Goal: Transaction & Acquisition: Purchase product/service

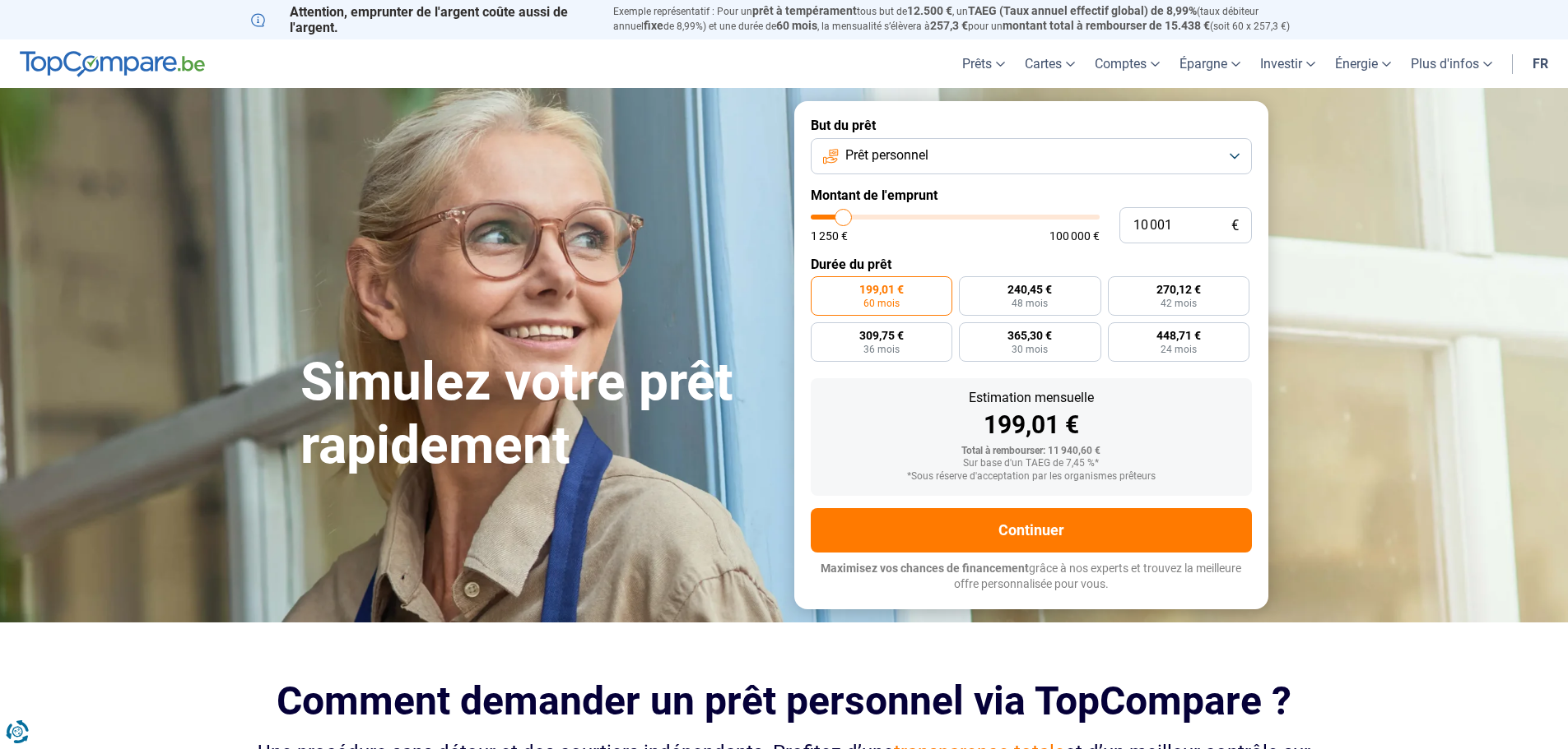
click at [892, 160] on span "Prêt personnel" at bounding box center [887, 156] width 83 height 18
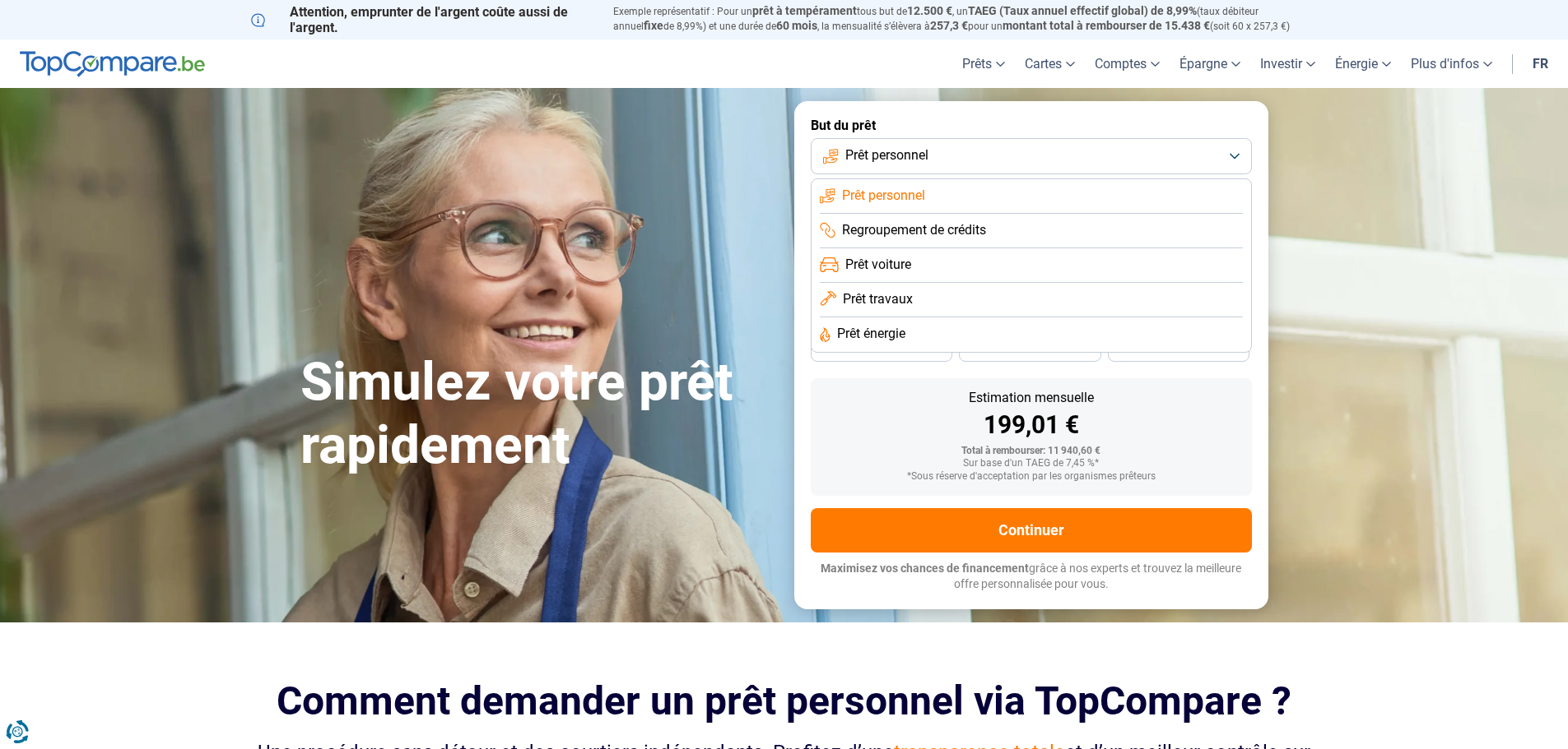
click at [910, 267] on span "Prêt voiture" at bounding box center [878, 264] width 65 height 18
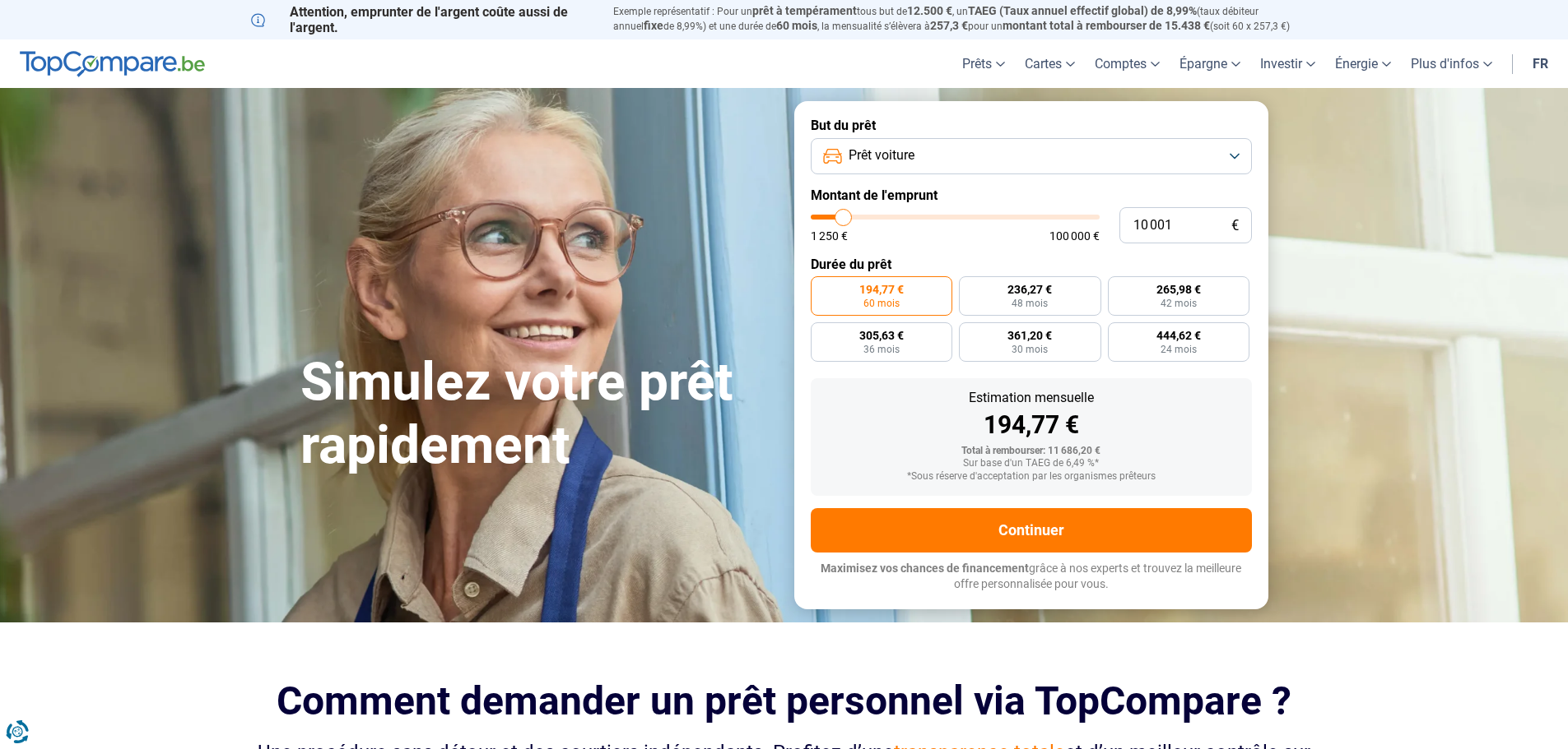
type input "12 500"
type input "12500"
type input "12 750"
type input "12750"
type input "13 000"
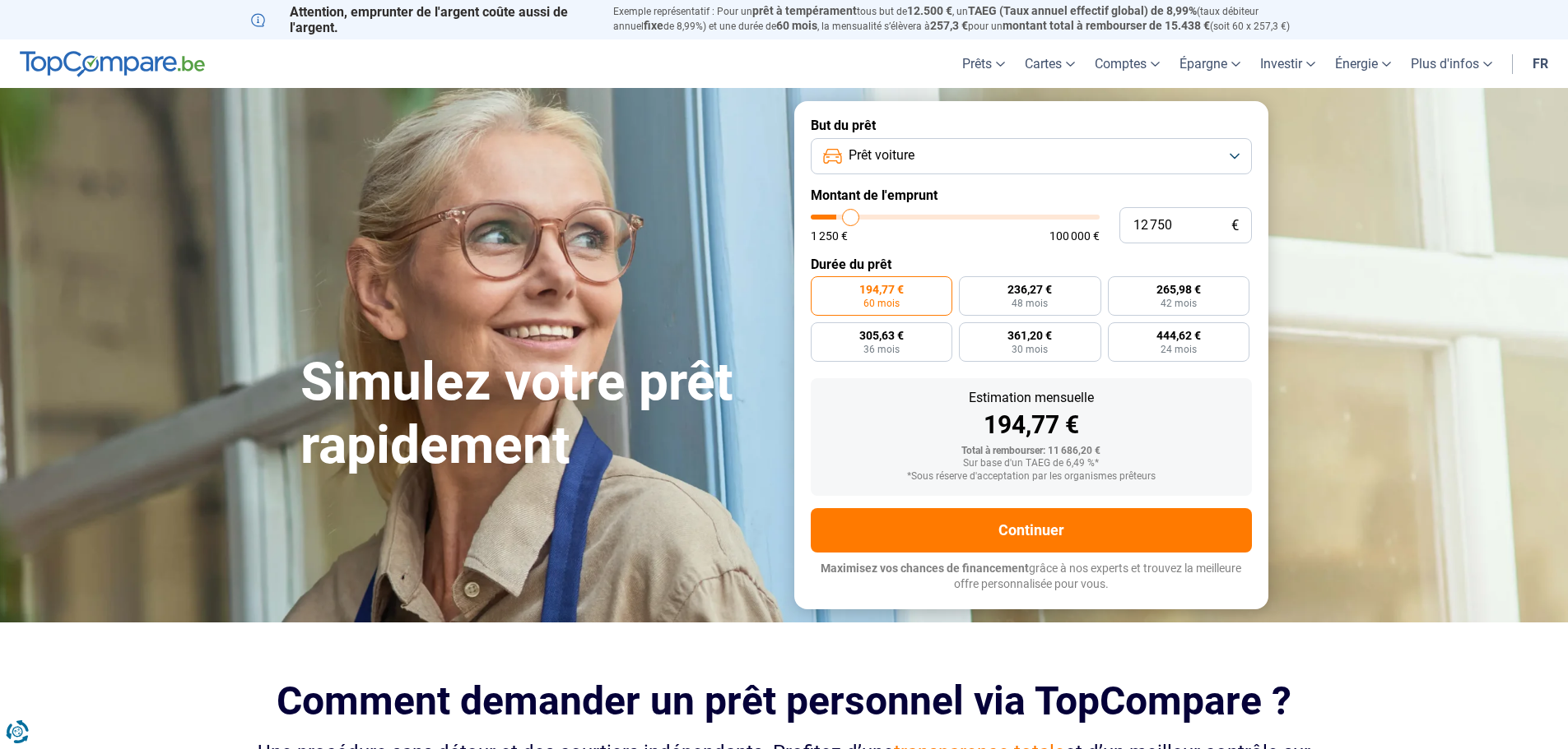
type input "13000"
type input "13 500"
type input "13500"
type input "14 000"
type input "14000"
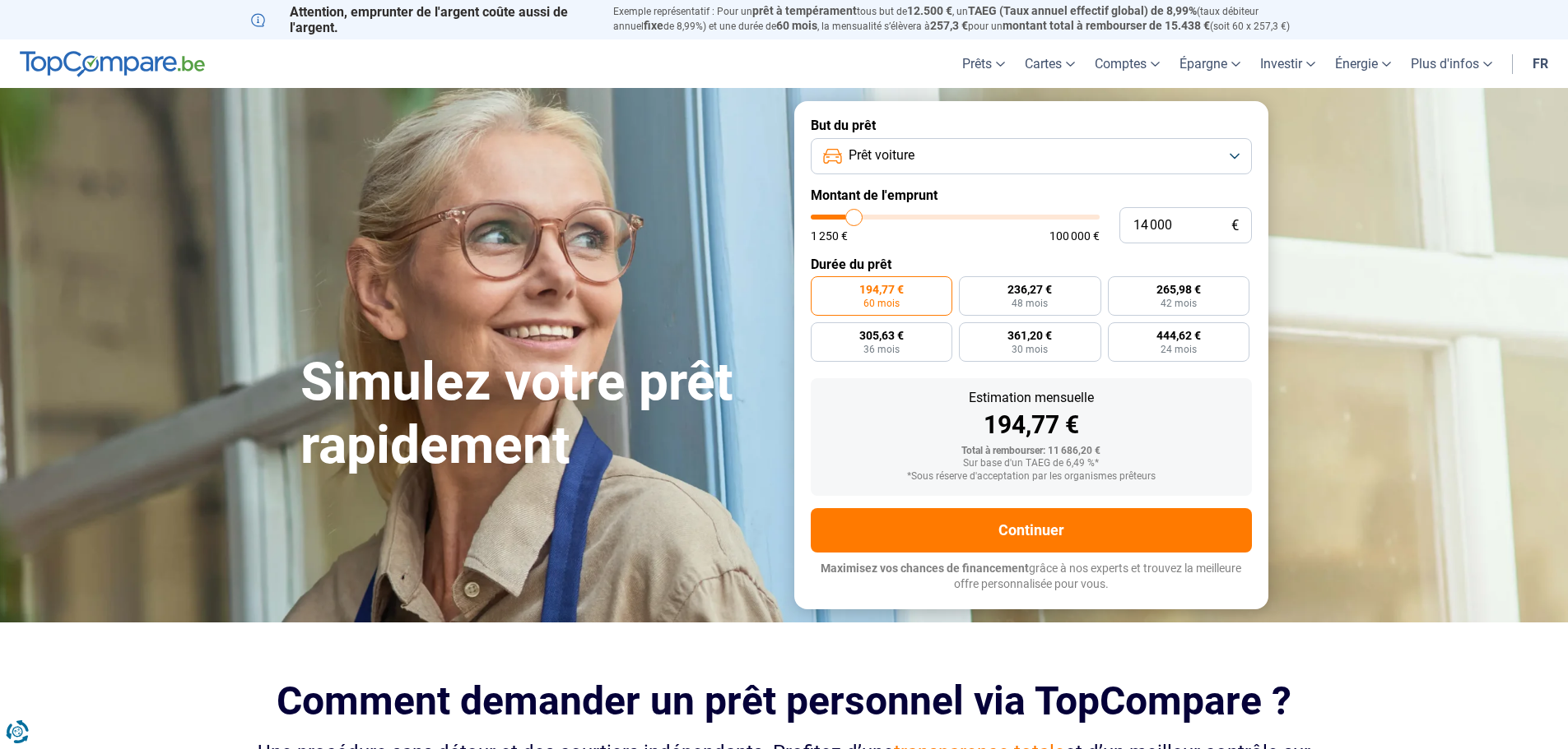
type input "15 500"
type input "15500"
type input "16 250"
type input "16250"
type input "18 500"
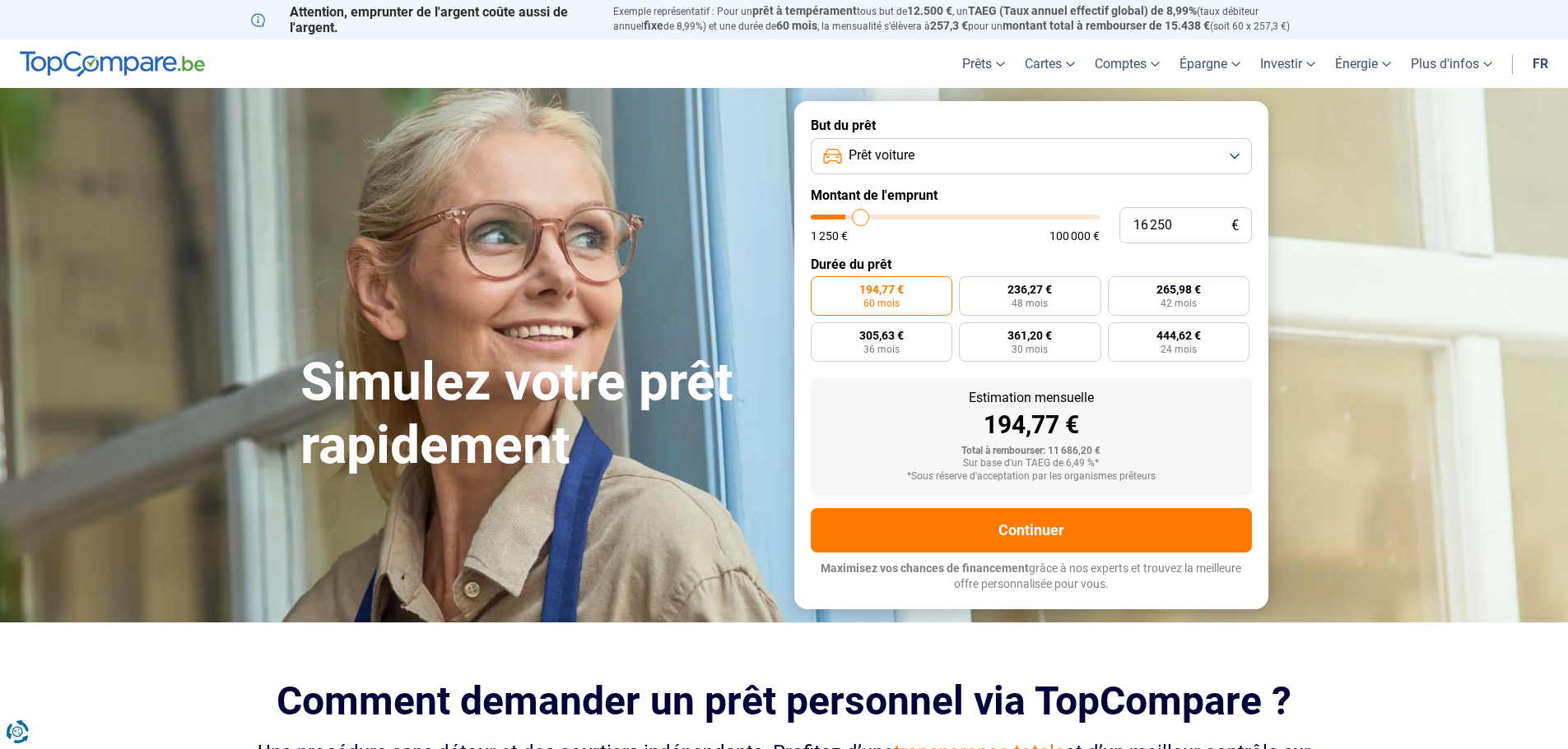
type input "18500"
type input "19 750"
type input "19750"
type input "22 750"
type input "22750"
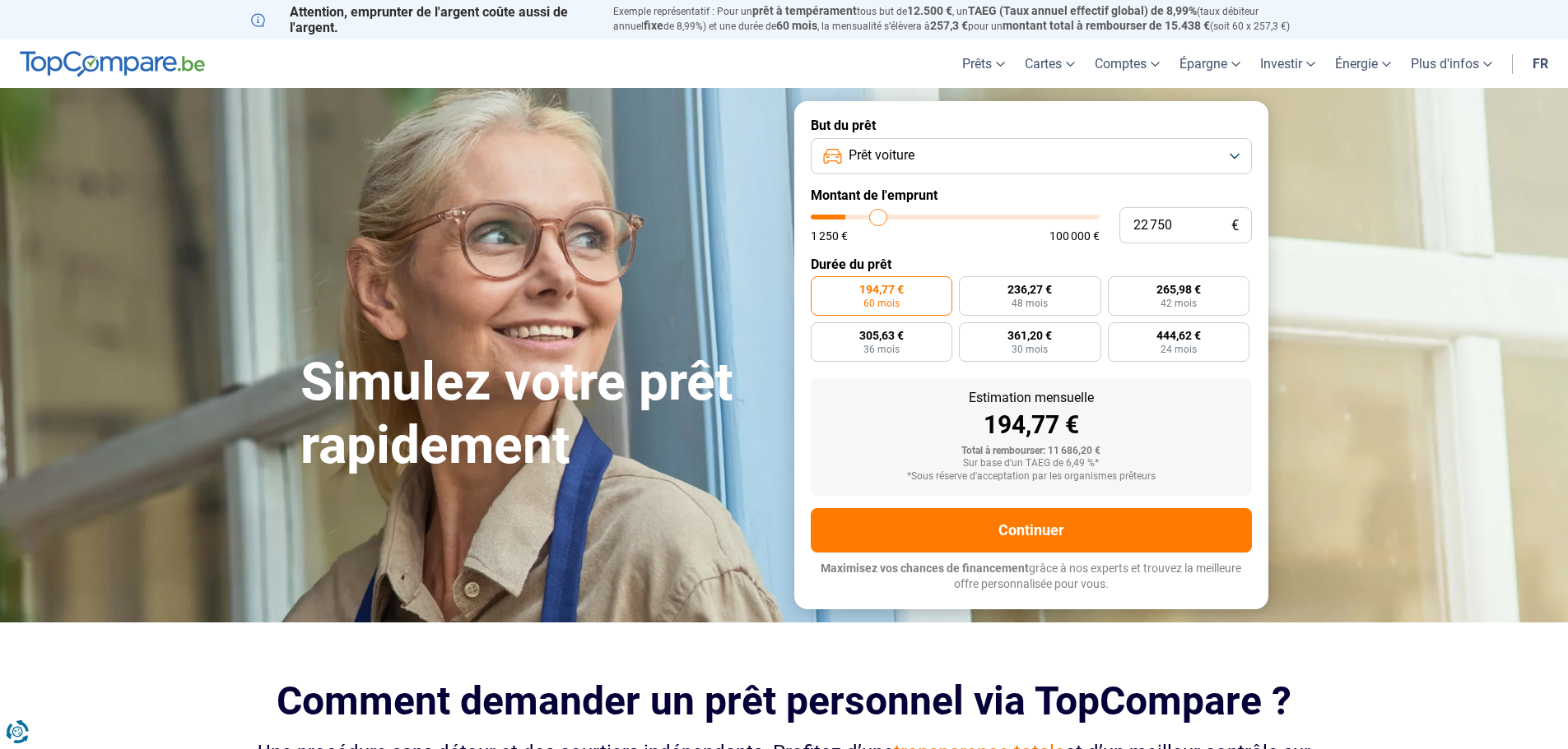
type input "24 750"
type input "24750"
type input "26 500"
type input "26500"
type input "27 500"
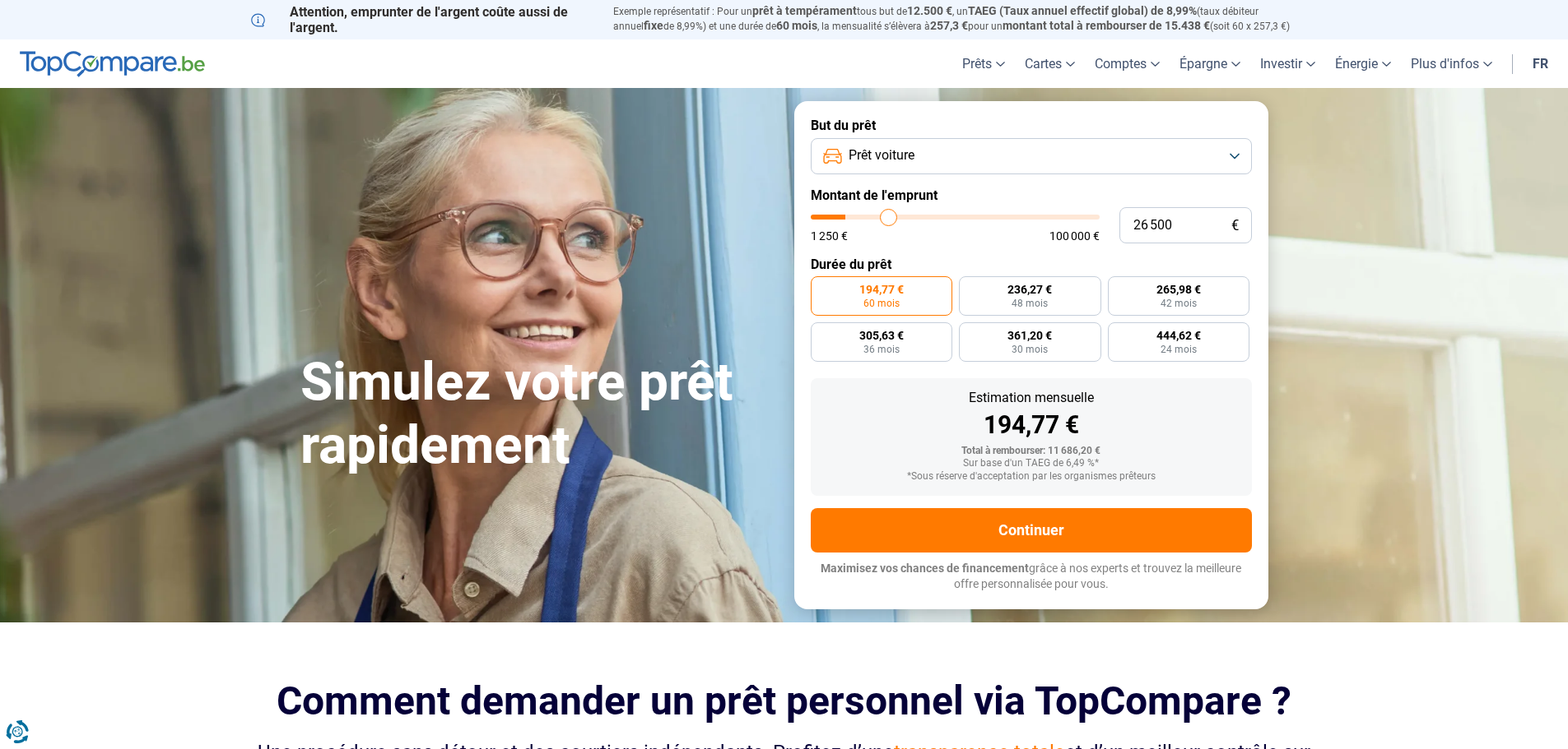
type input "27500"
type input "28 250"
type input "28250"
type input "29 000"
type input "29000"
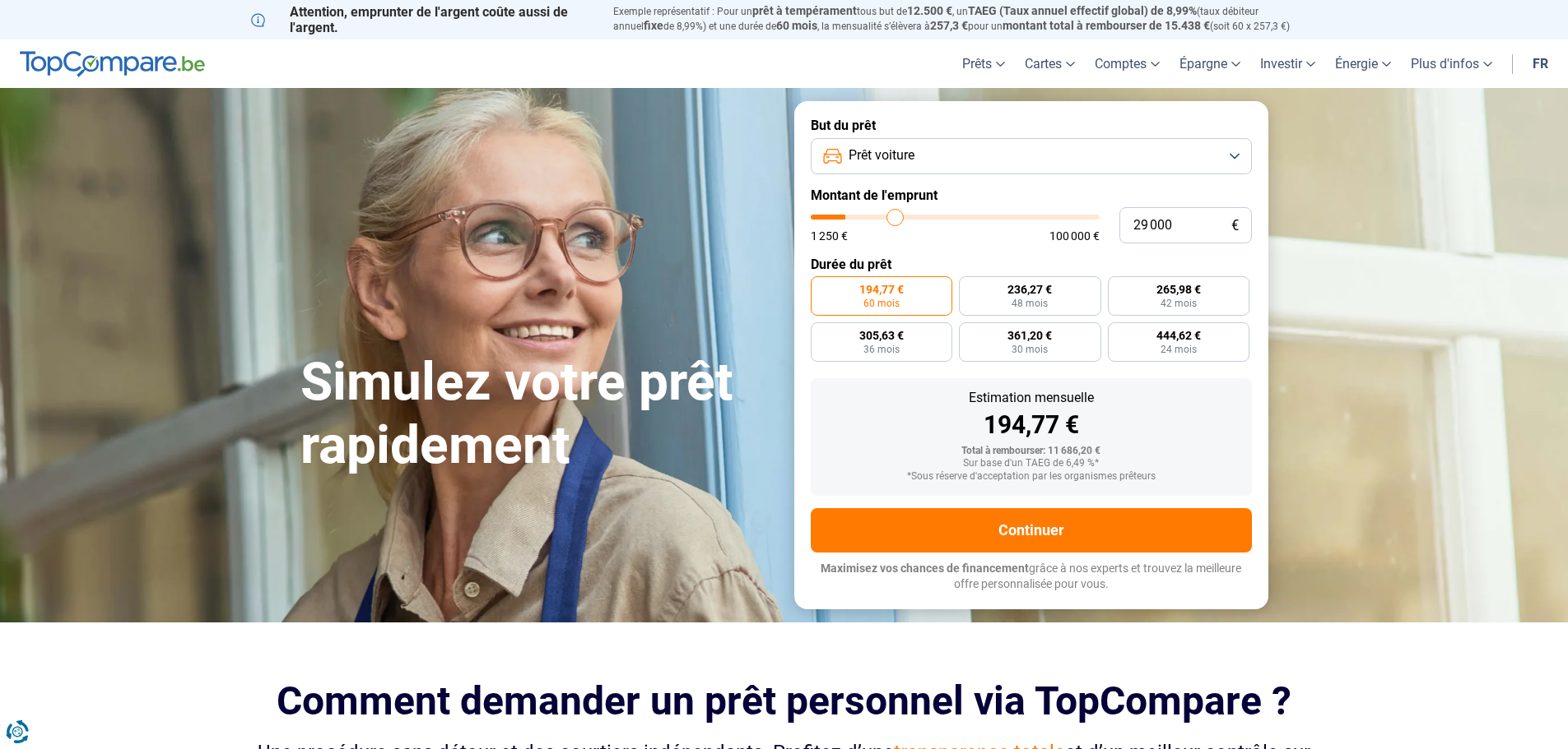
type input "29 250"
type input "29250"
type input "29 500"
type input "29500"
type input "29 750"
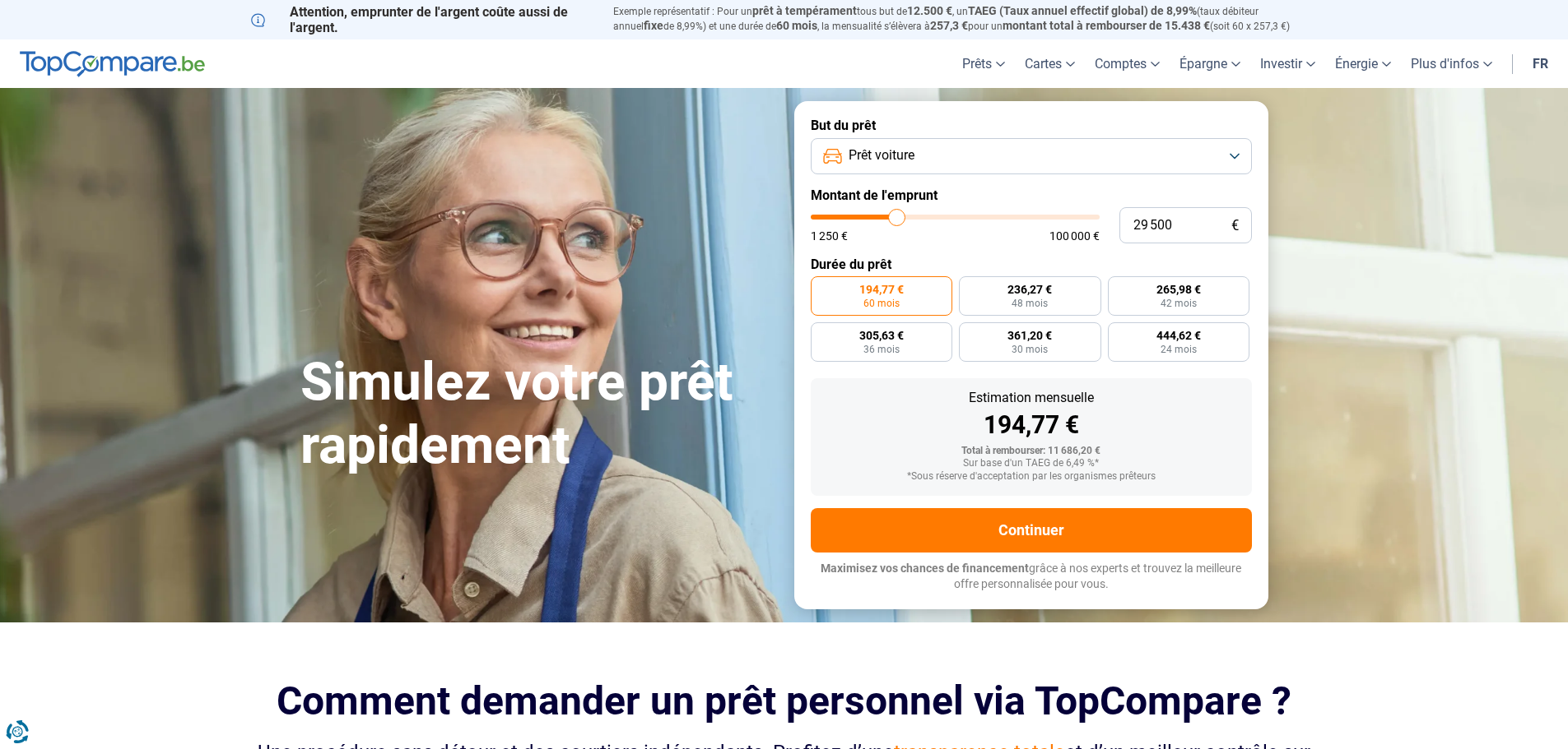
type input "29750"
type input "30 250"
type input "30250"
type input "30 500"
type input "30500"
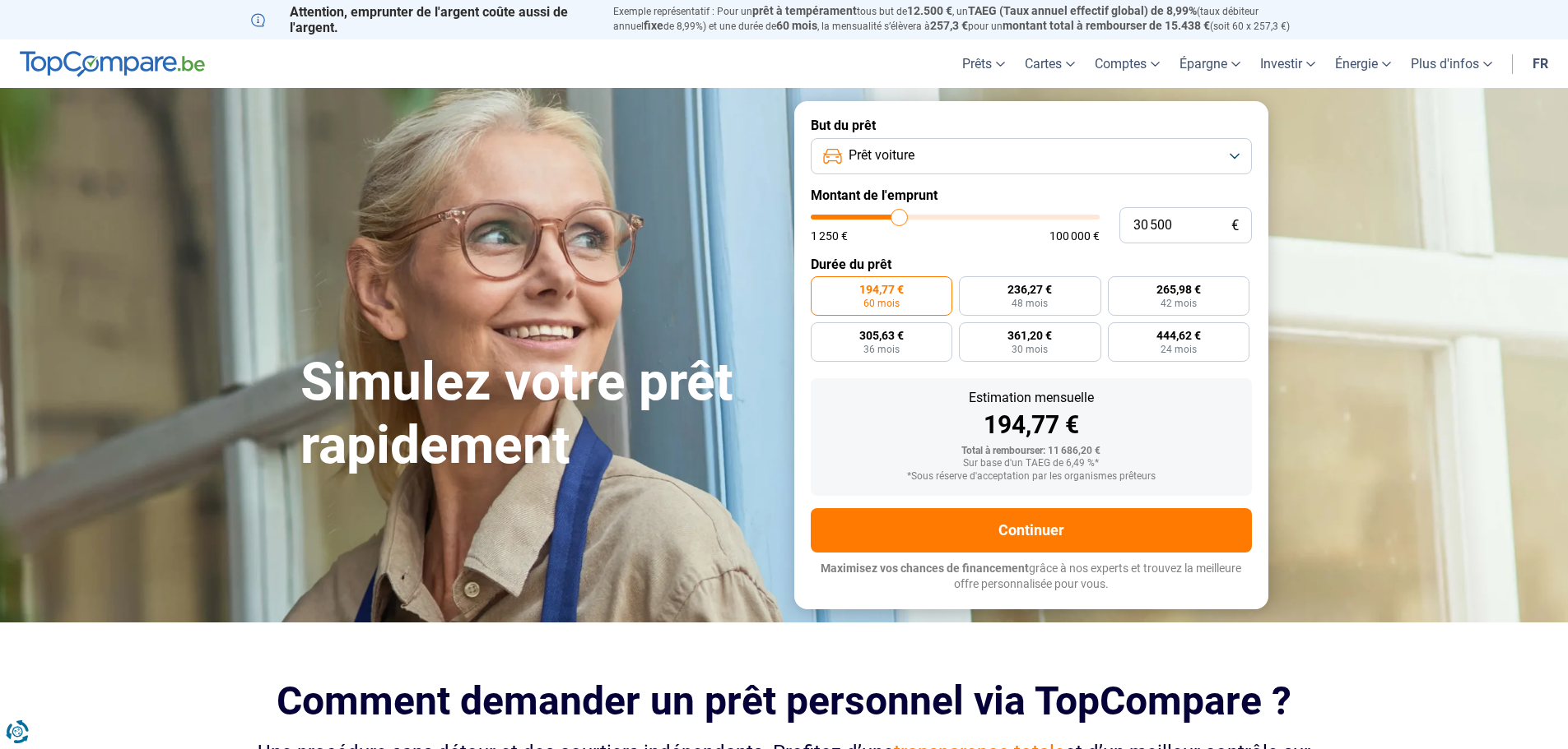
type input "32 000"
type input "32000"
type input "32 250"
type input "32250"
type input "33 250"
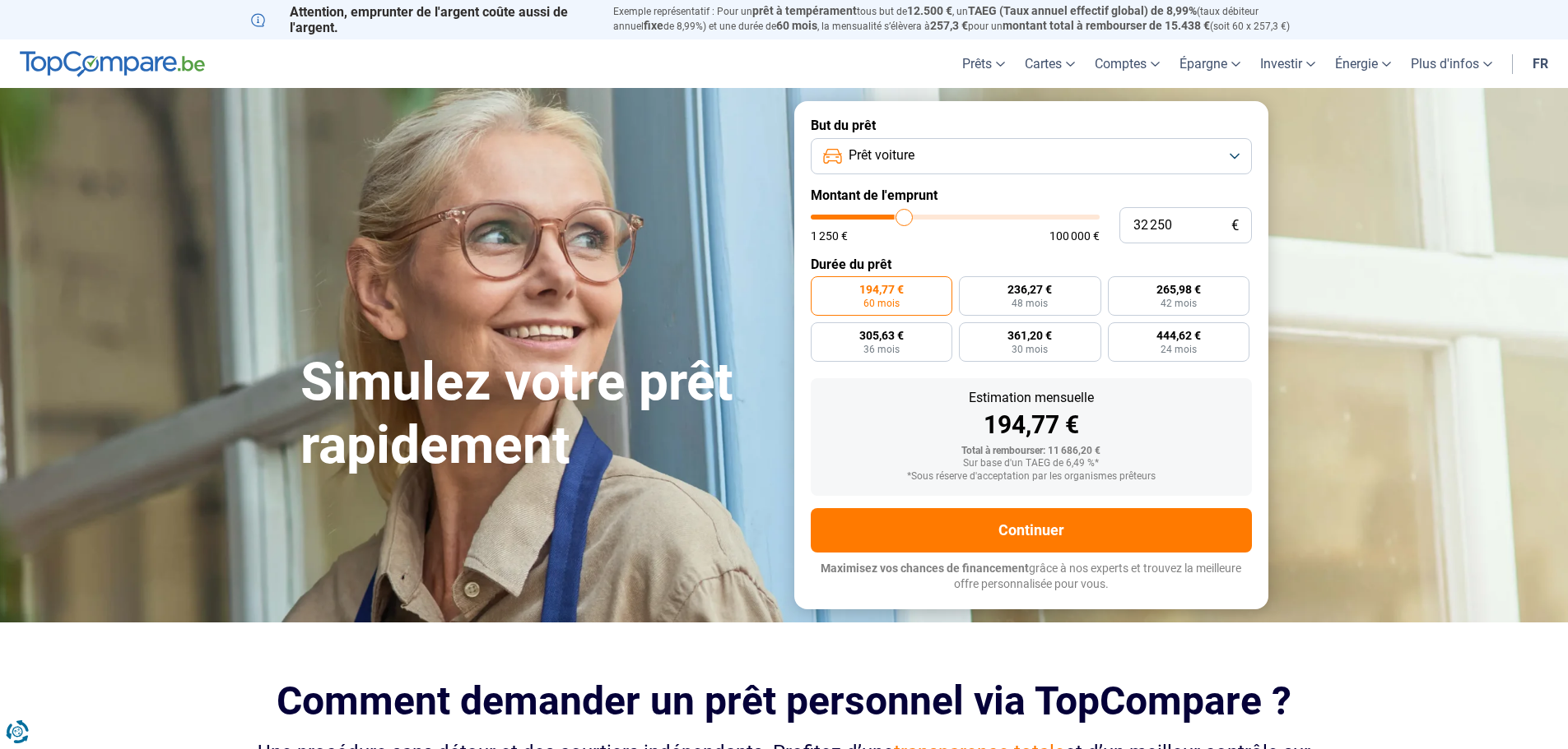
type input "33250"
type input "33 500"
type input "33500"
type input "34 000"
type input "34000"
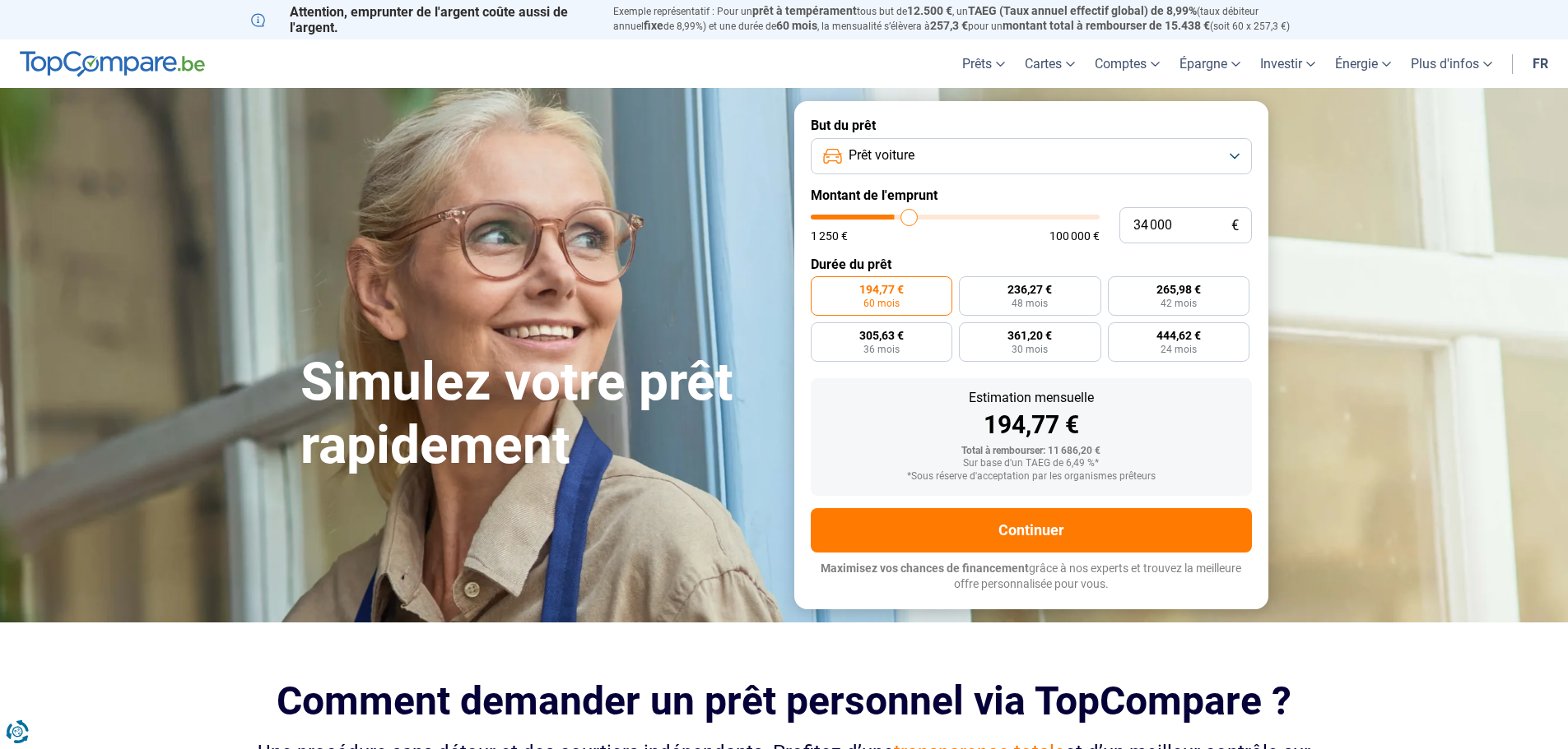
type input "34 250"
type input "34250"
type input "35 000"
type input "35000"
type input "35 250"
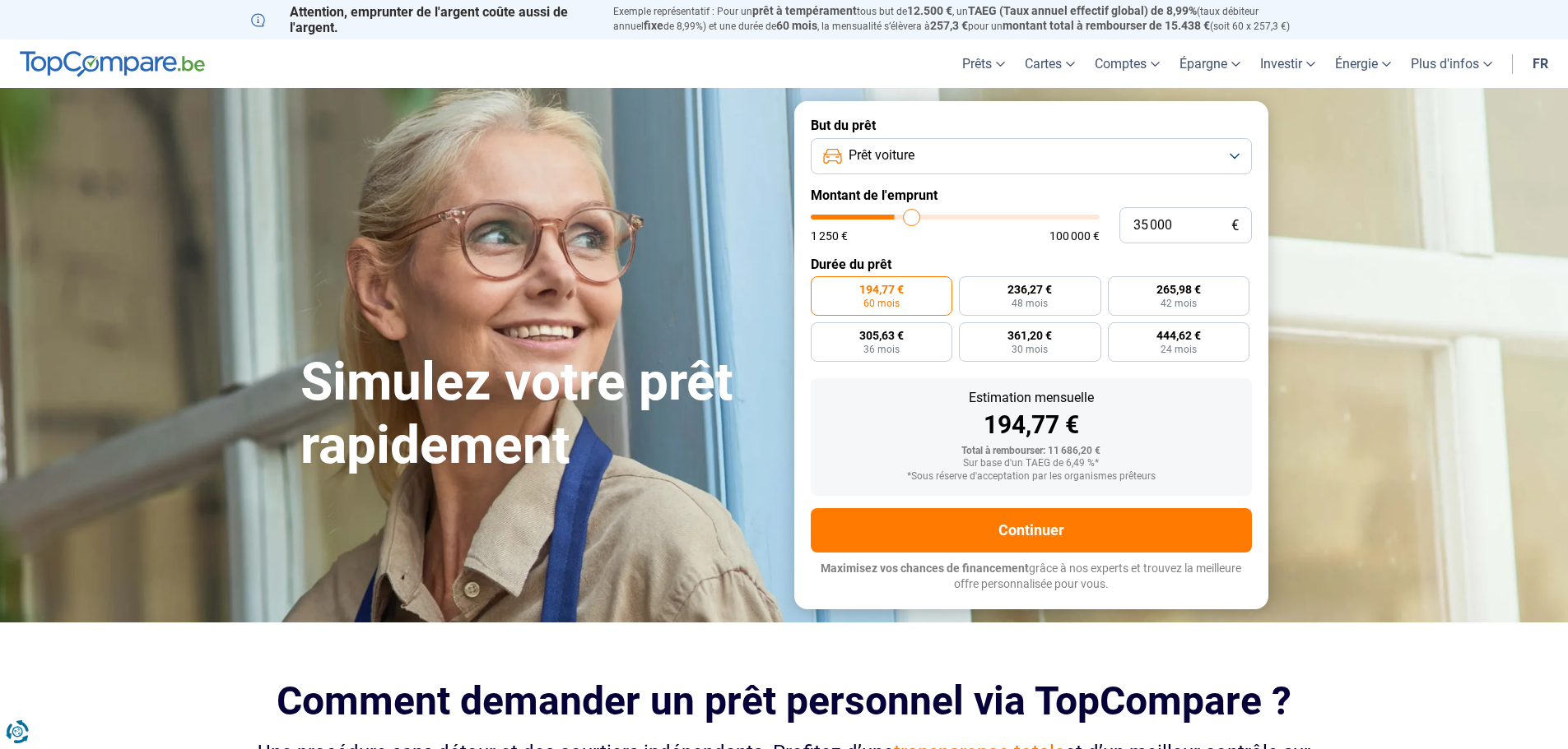
type input "35250"
type input "35 750"
type input "35750"
type input "36 250"
type input "36250"
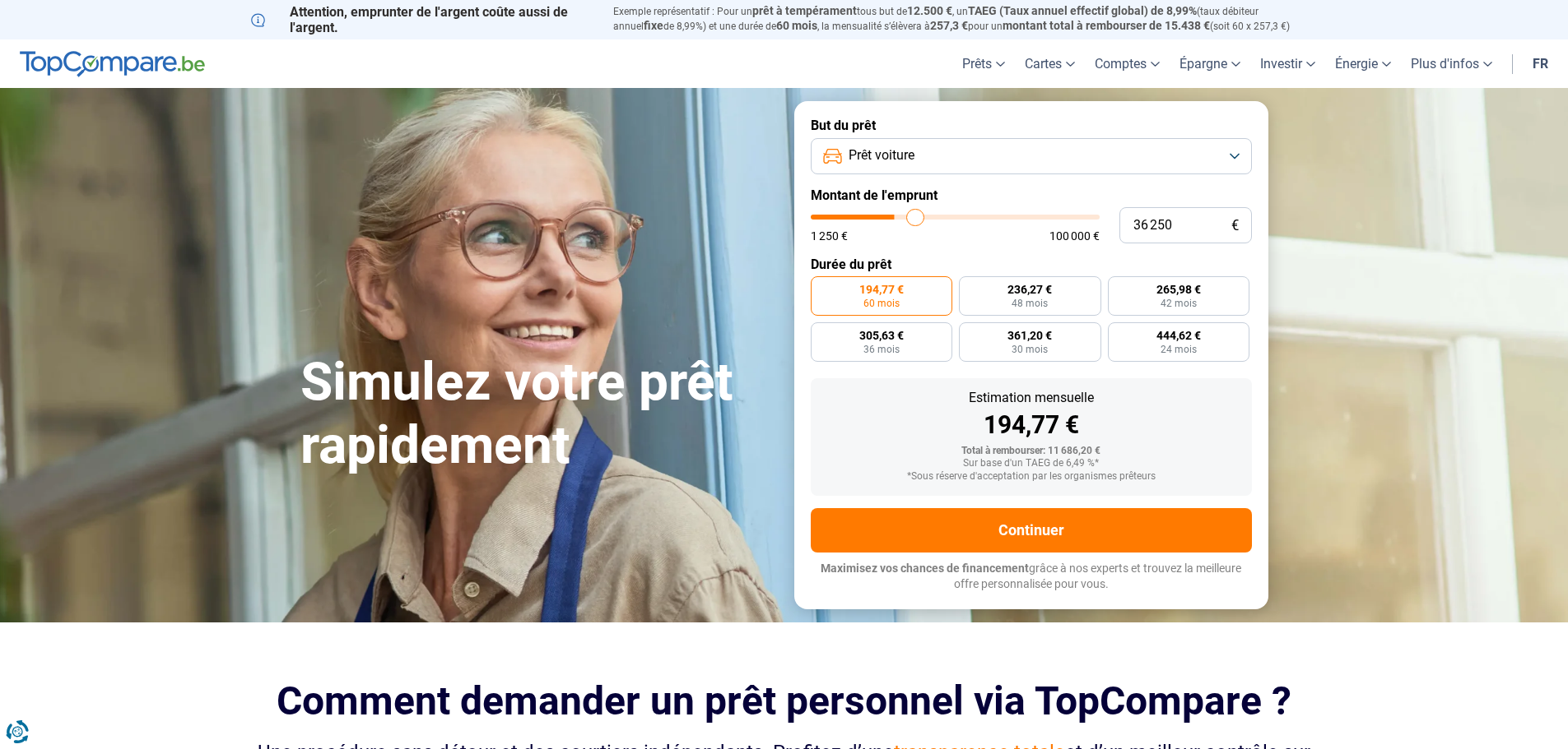
type input "37 000"
type input "37000"
type input "37 250"
type input "37250"
type input "37 750"
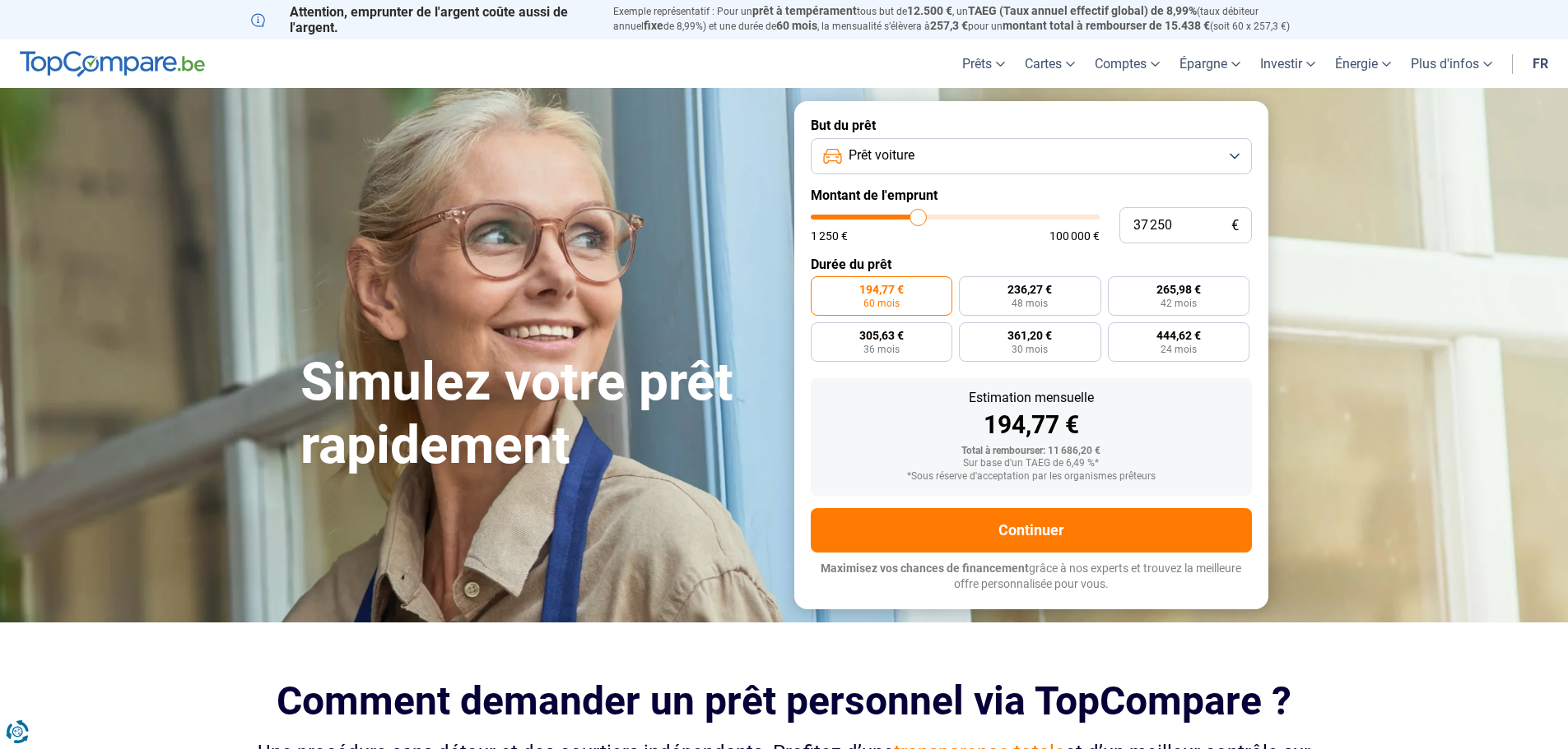
type input "37750"
type input "38 000"
type input "38000"
type input "38 250"
type input "38250"
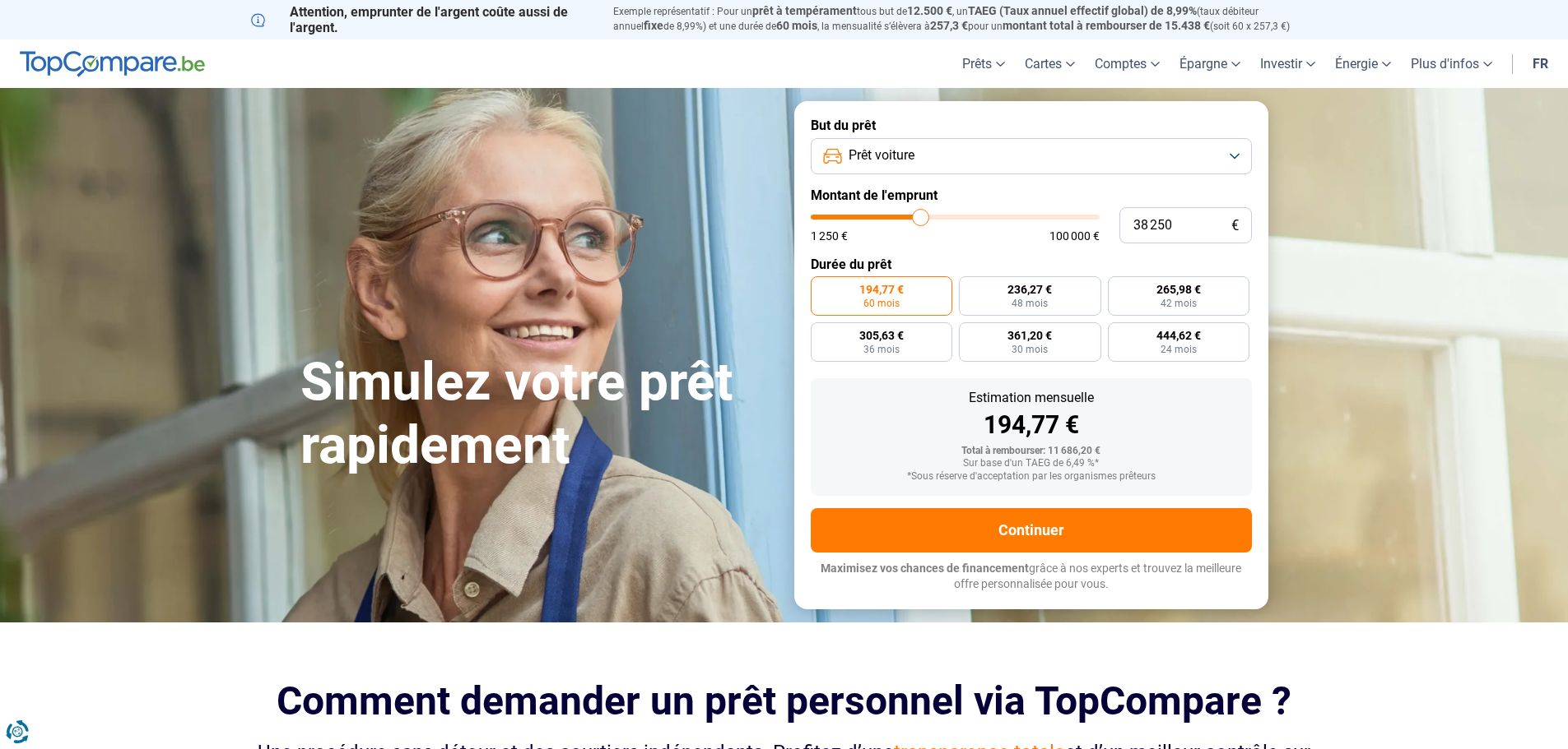
type input "39 250"
type input "39250"
type input "39 750"
type input "39750"
type input "40 000"
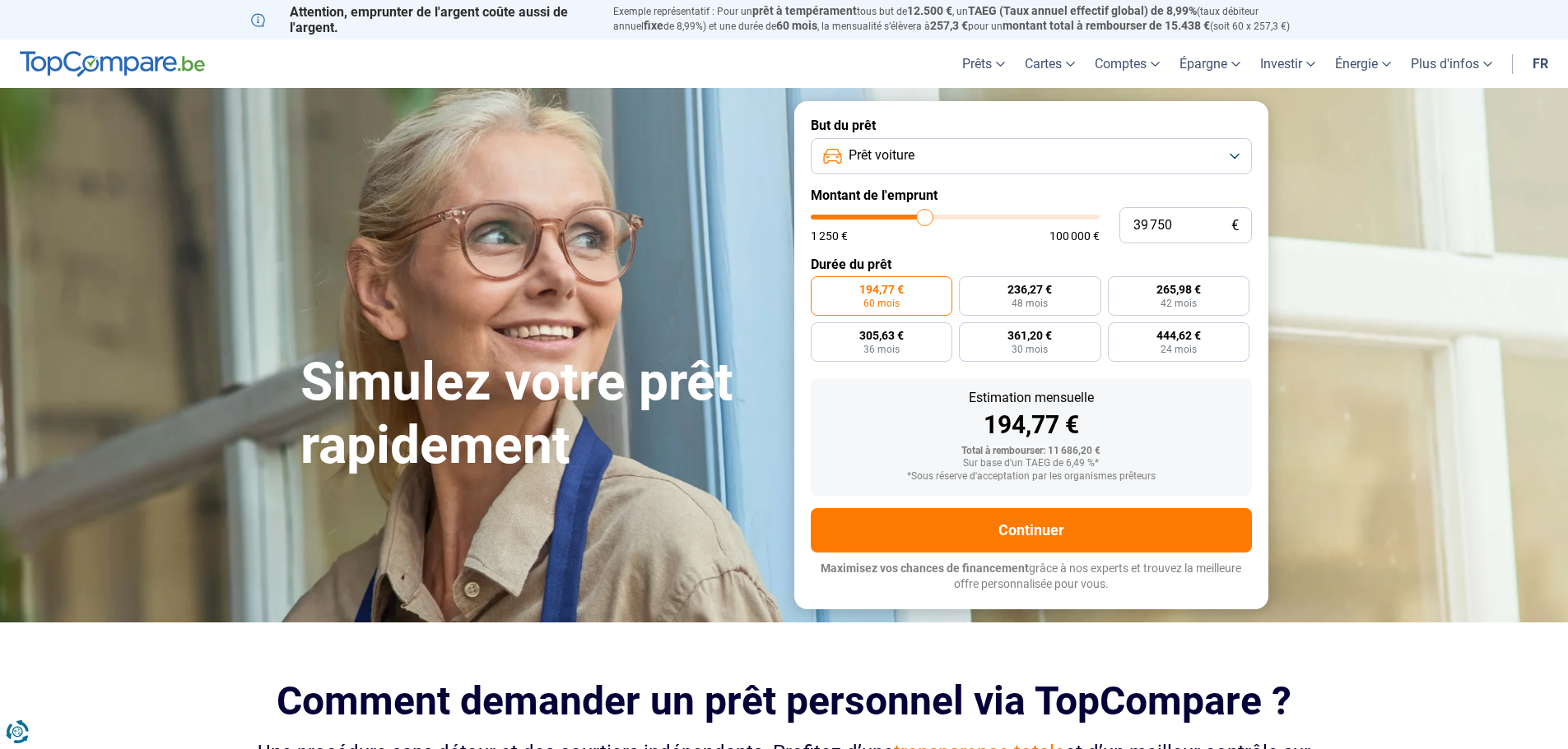
type input "40000"
type input "41 000"
type input "41000"
type input "42 000"
type input "42000"
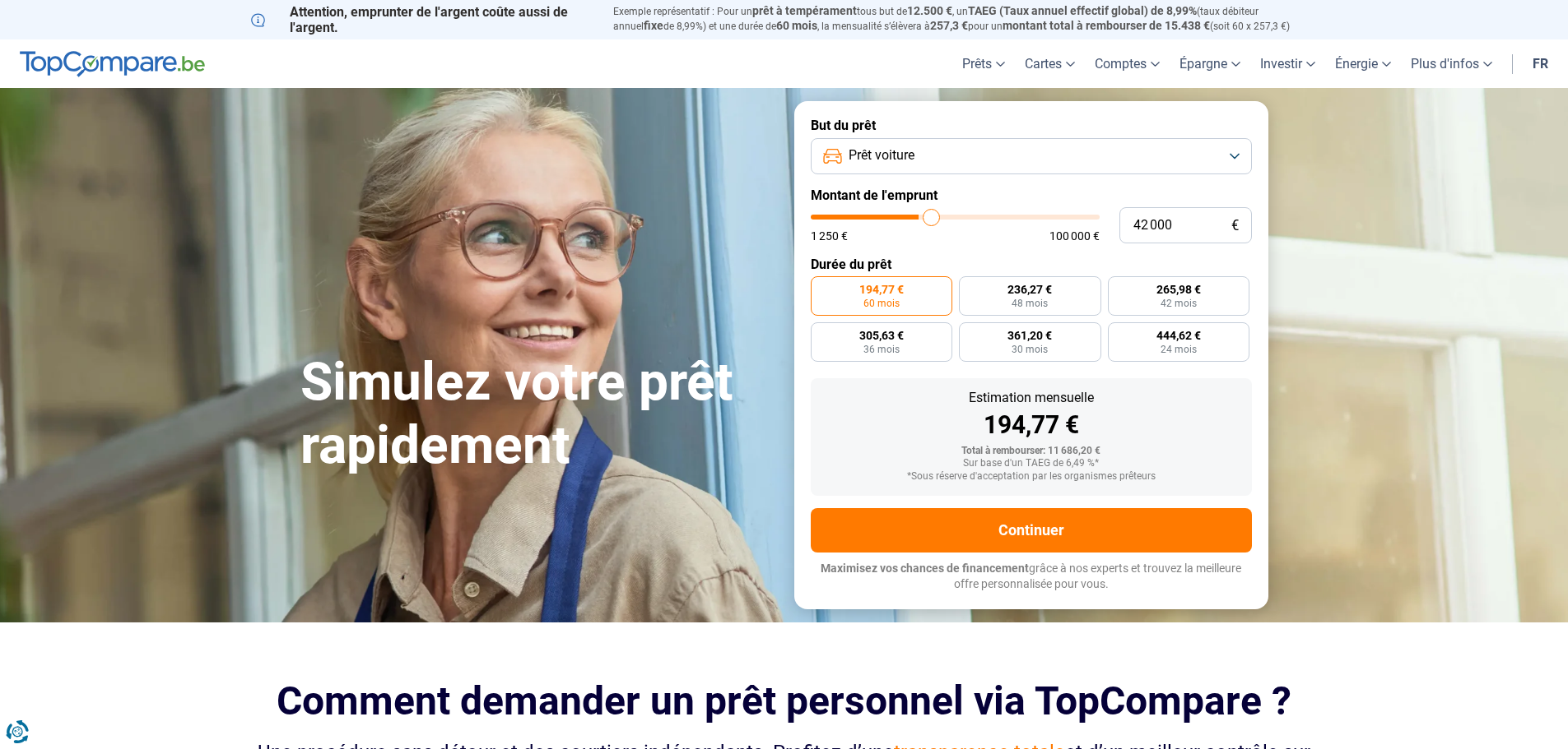
type input "42 250"
type input "42250"
type input "43 500"
type input "43500"
type input "43 750"
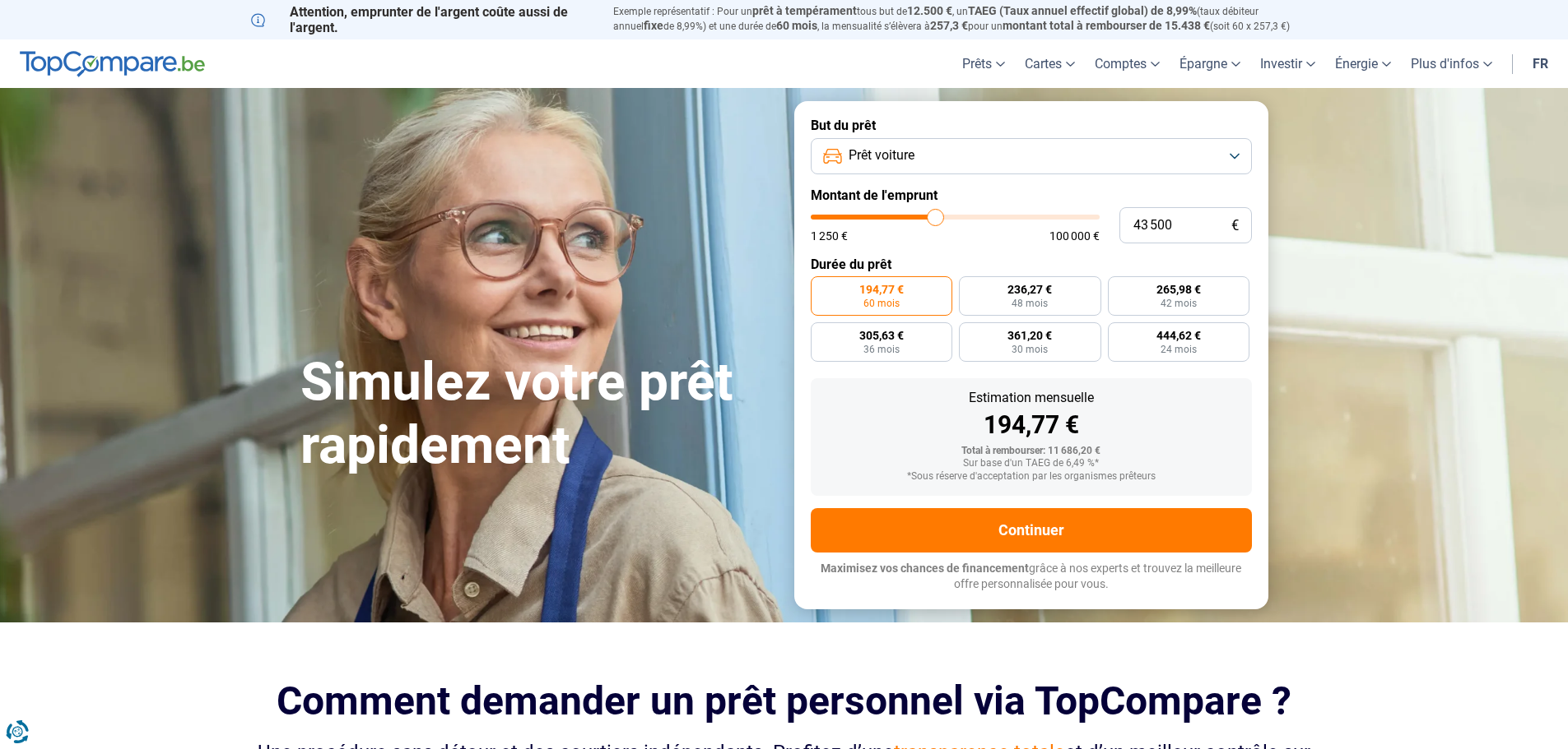
type input "43750"
type input "44 500"
type input "44500"
type input "45 250"
type input "45250"
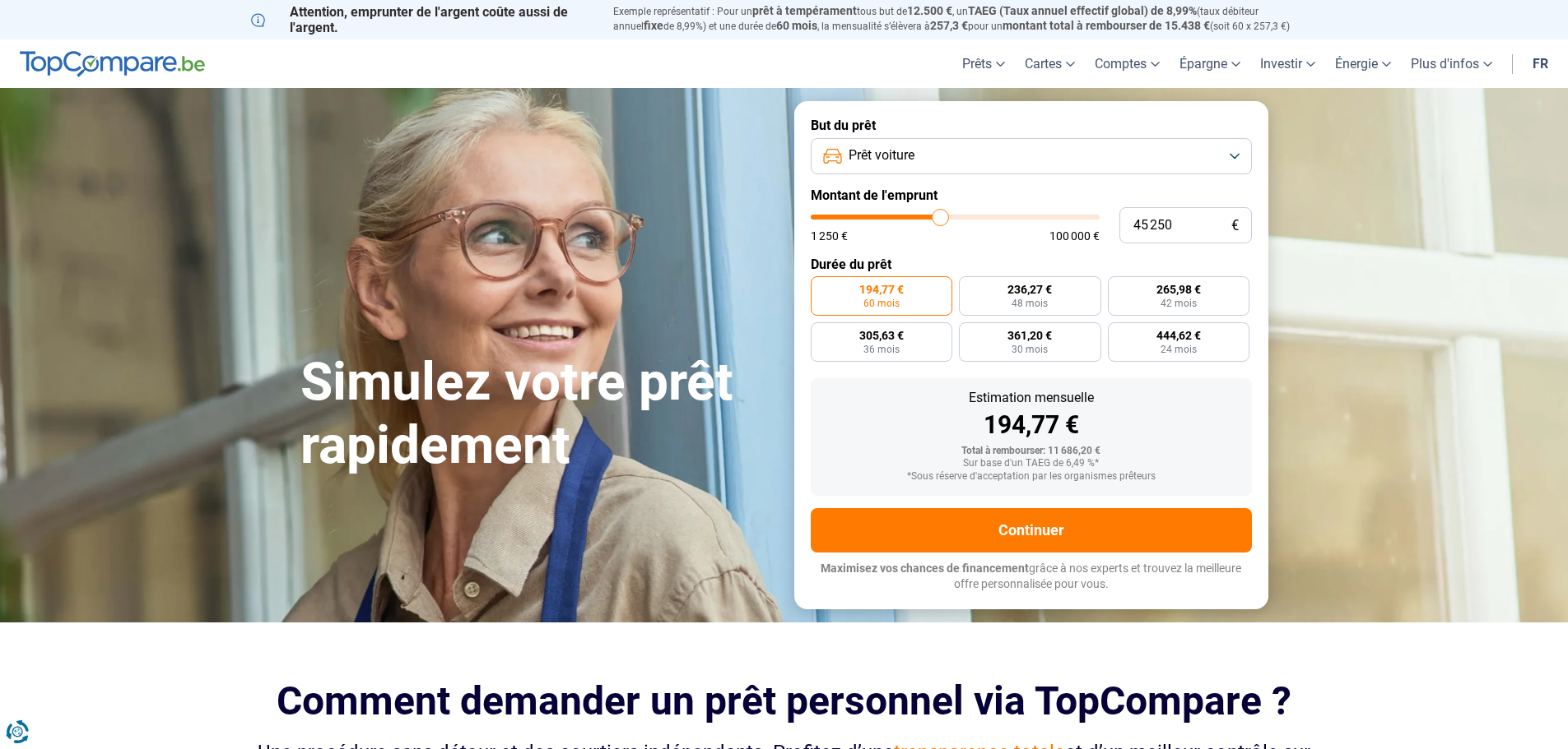
type input "47 250"
type input "47250"
type input "48 000"
type input "48000"
type input "49 750"
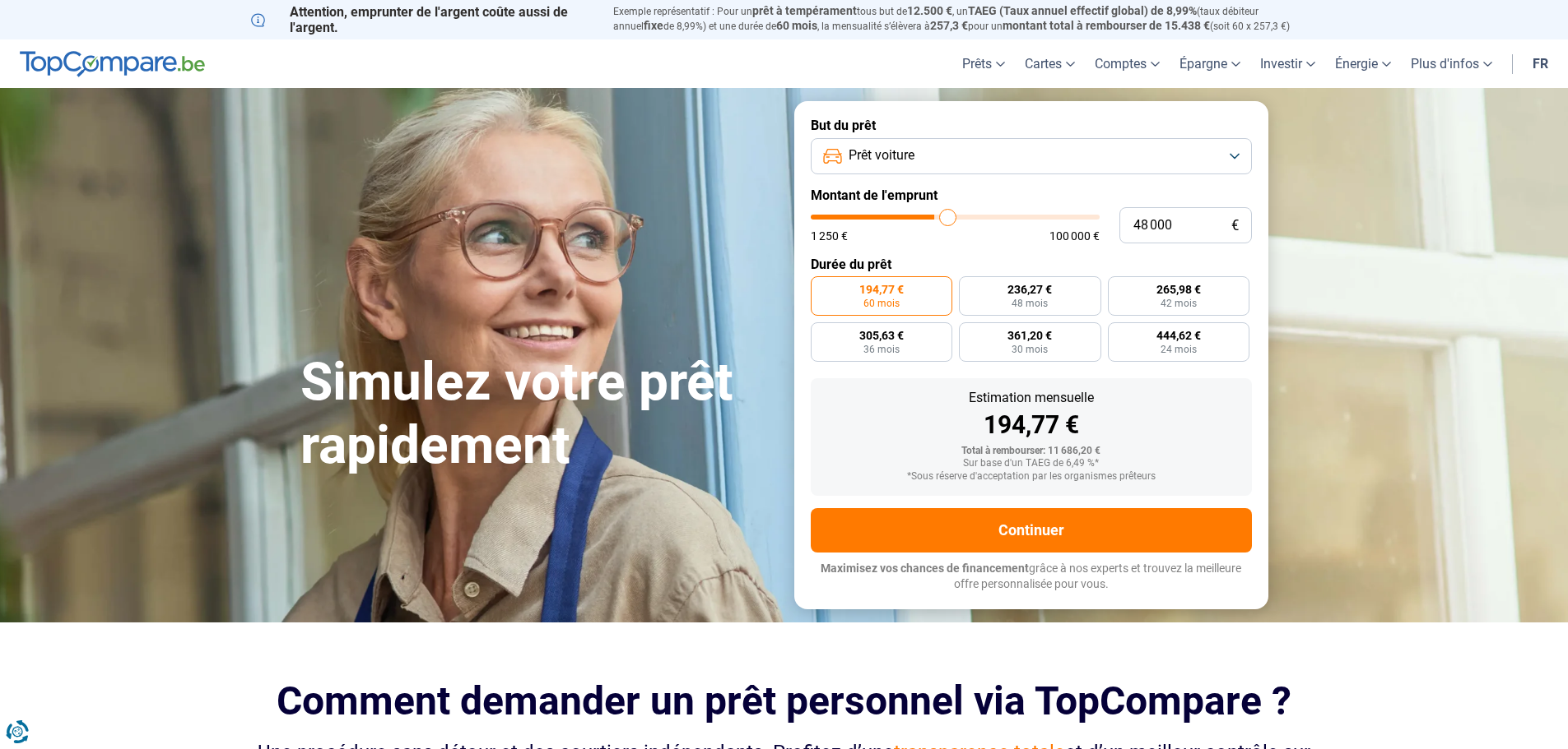
type input "49750"
type input "50 500"
type input "50500"
type input "51 500"
type input "51500"
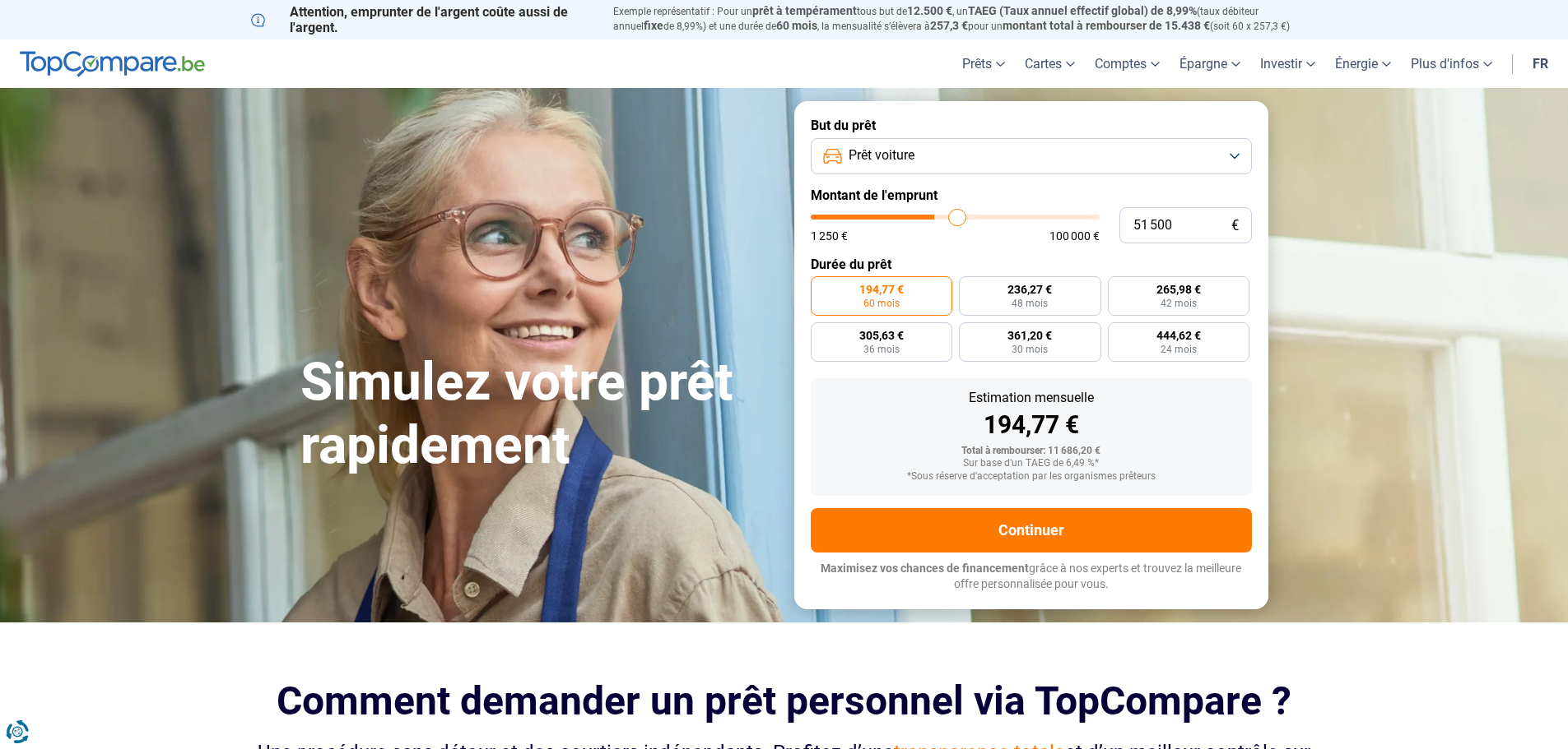
type input "52 750"
type input "52750"
type input "54 000"
type input "54000"
type input "54 750"
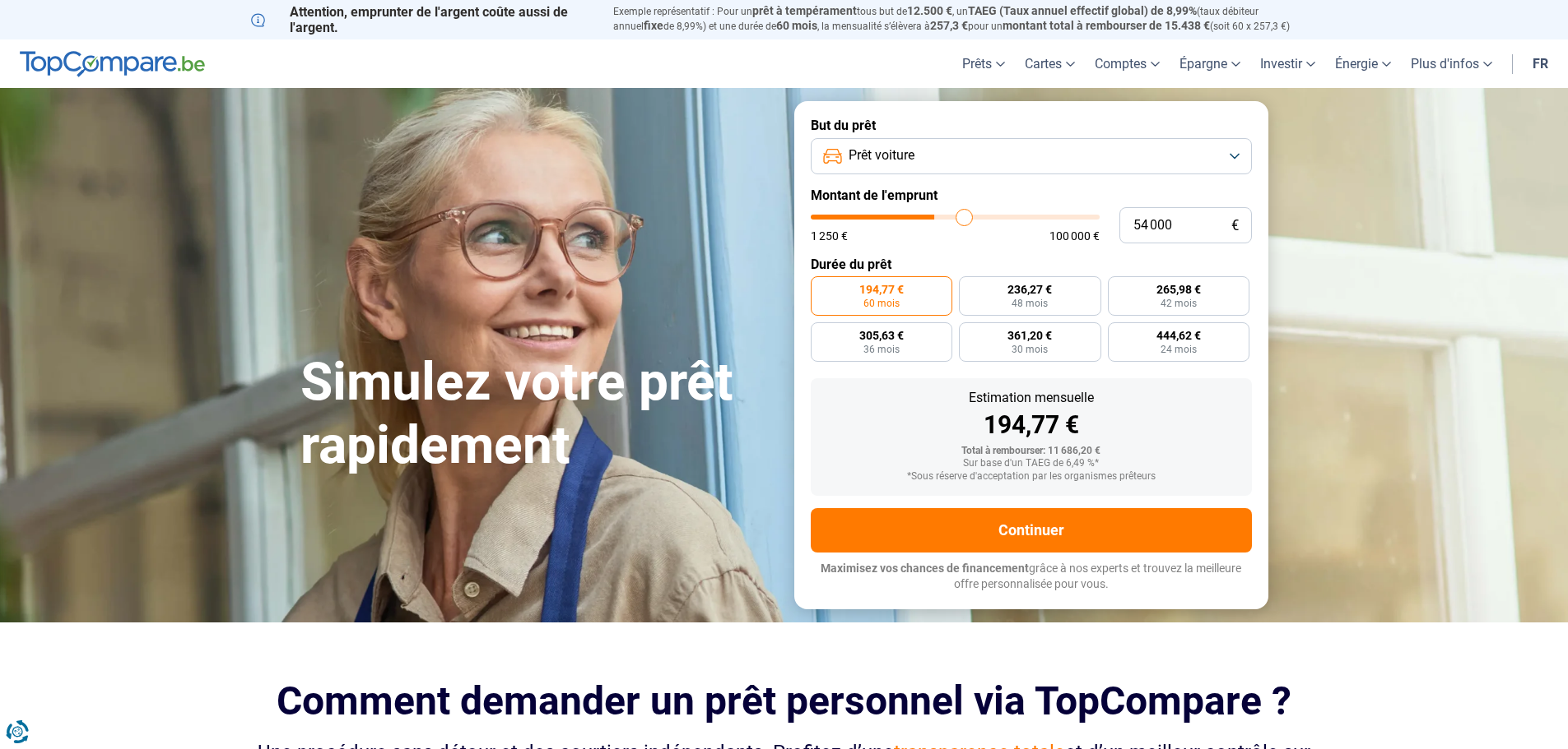
type input "54750"
type input "55 500"
type input "55500"
type input "56 000"
type input "56000"
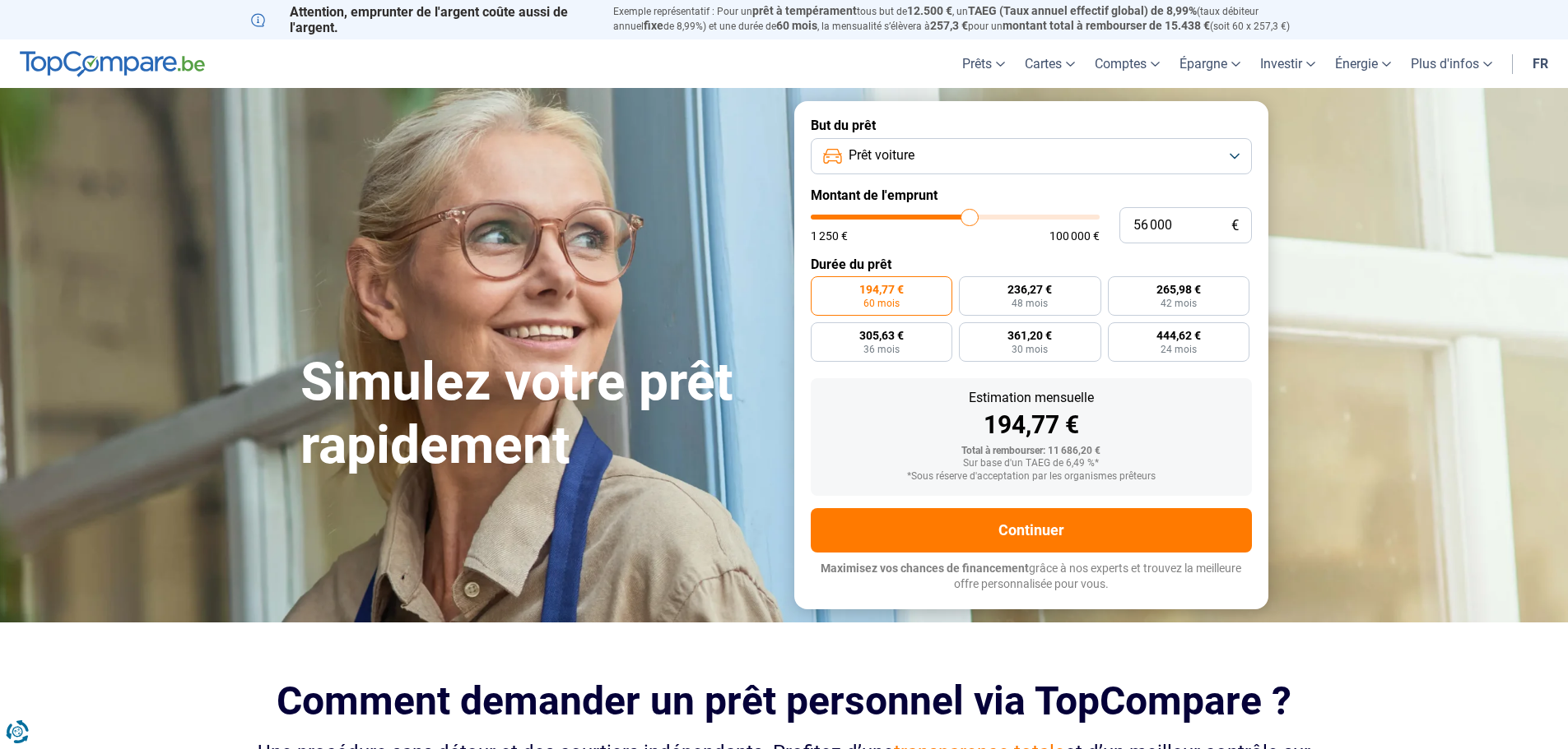
type input "56 250"
type input "56250"
type input "56 500"
type input "56500"
type input "57 250"
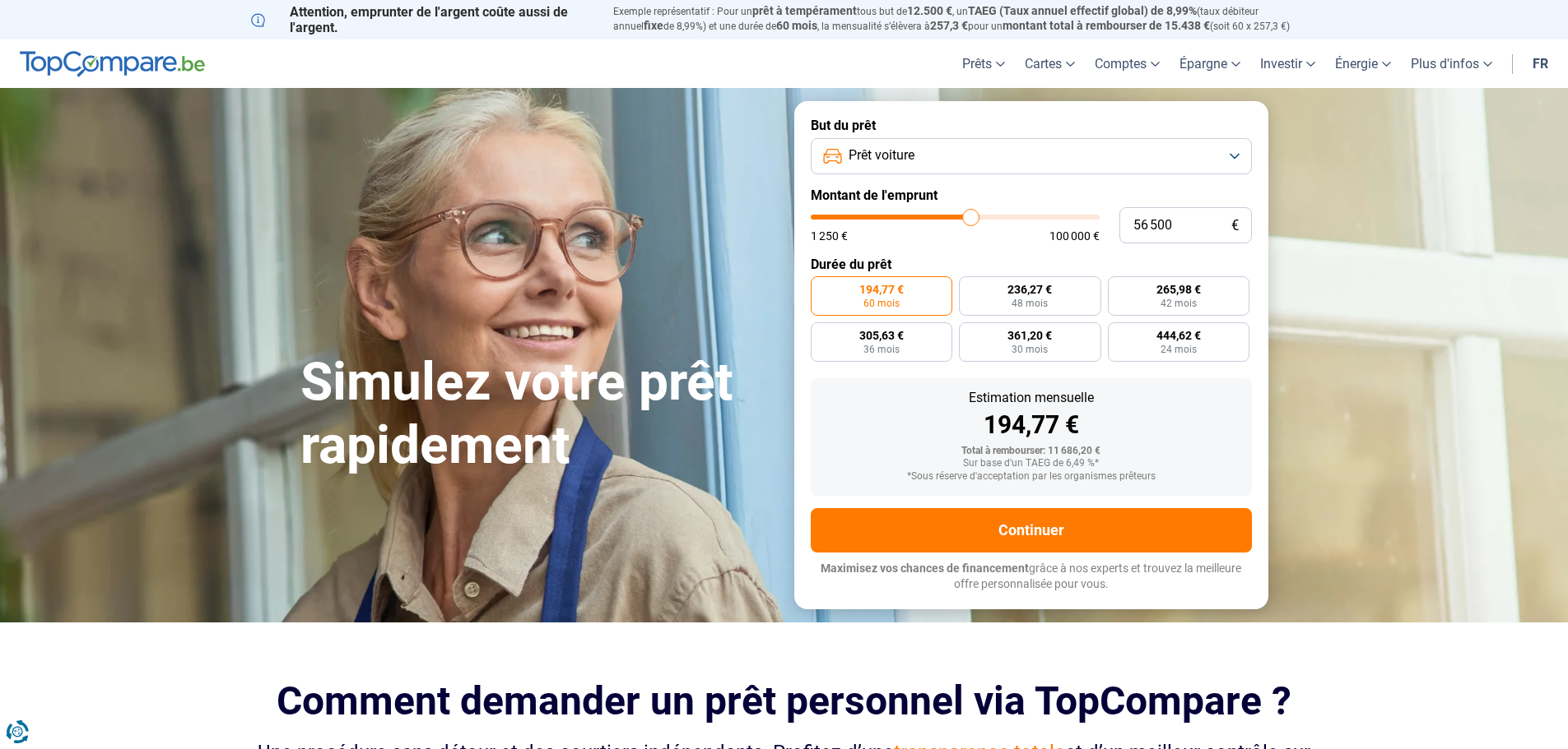
type input "57250"
type input "57 500"
type input "57500"
type input "57 750"
type input "57750"
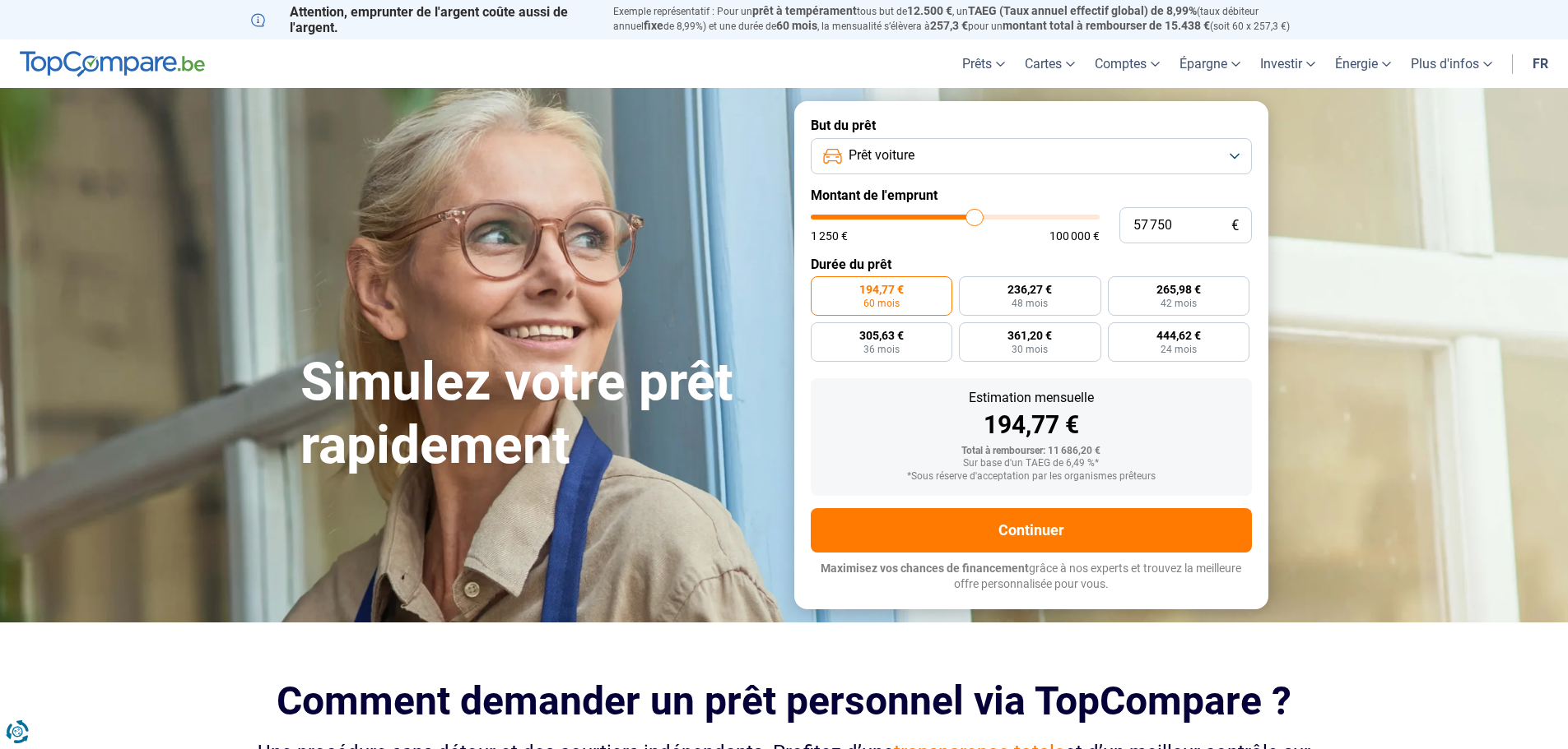
type input "58 000"
type input "58000"
type input "58 500"
type input "58500"
type input "58 750"
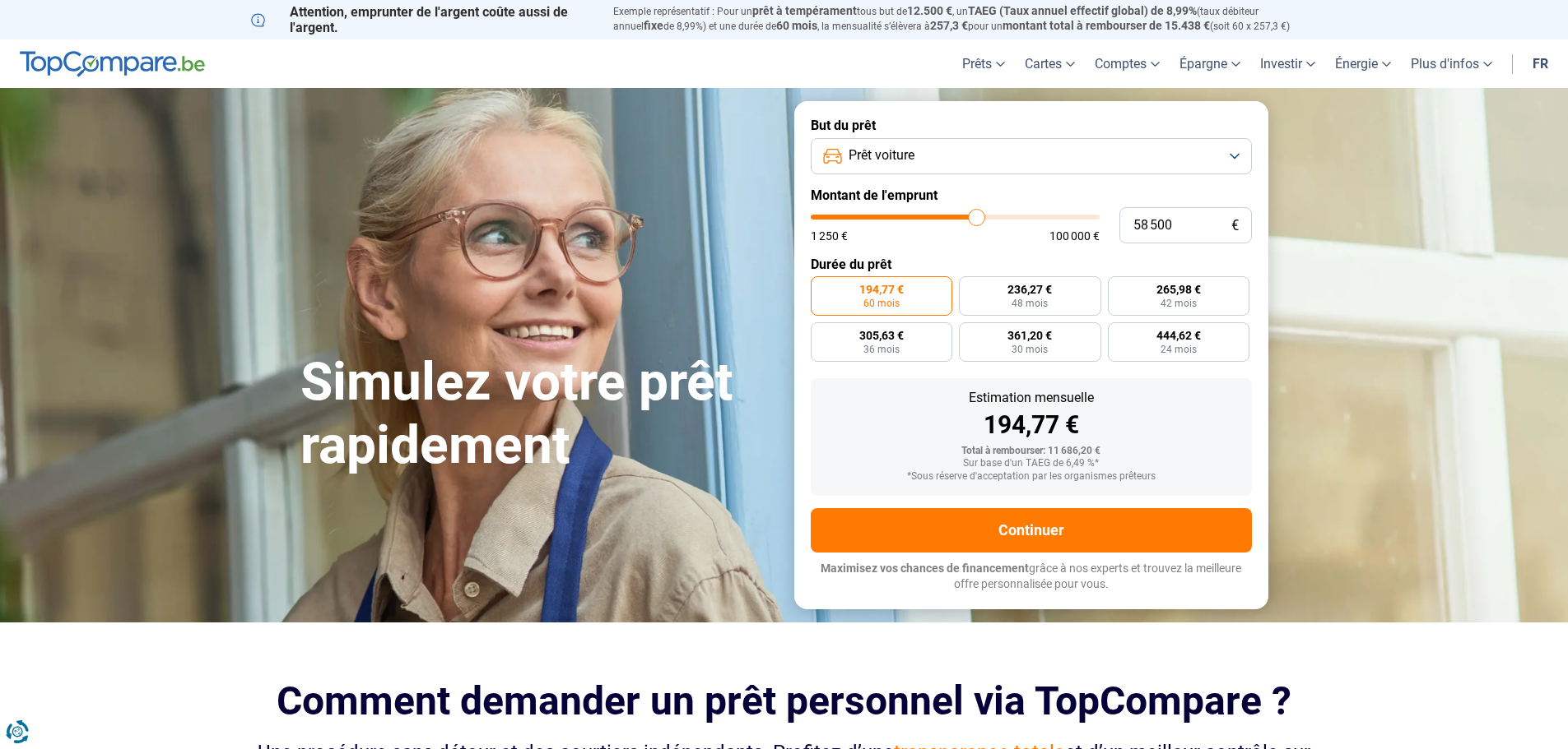
type input "58750"
type input "59 000"
type input "59000"
type input "59 250"
type input "59250"
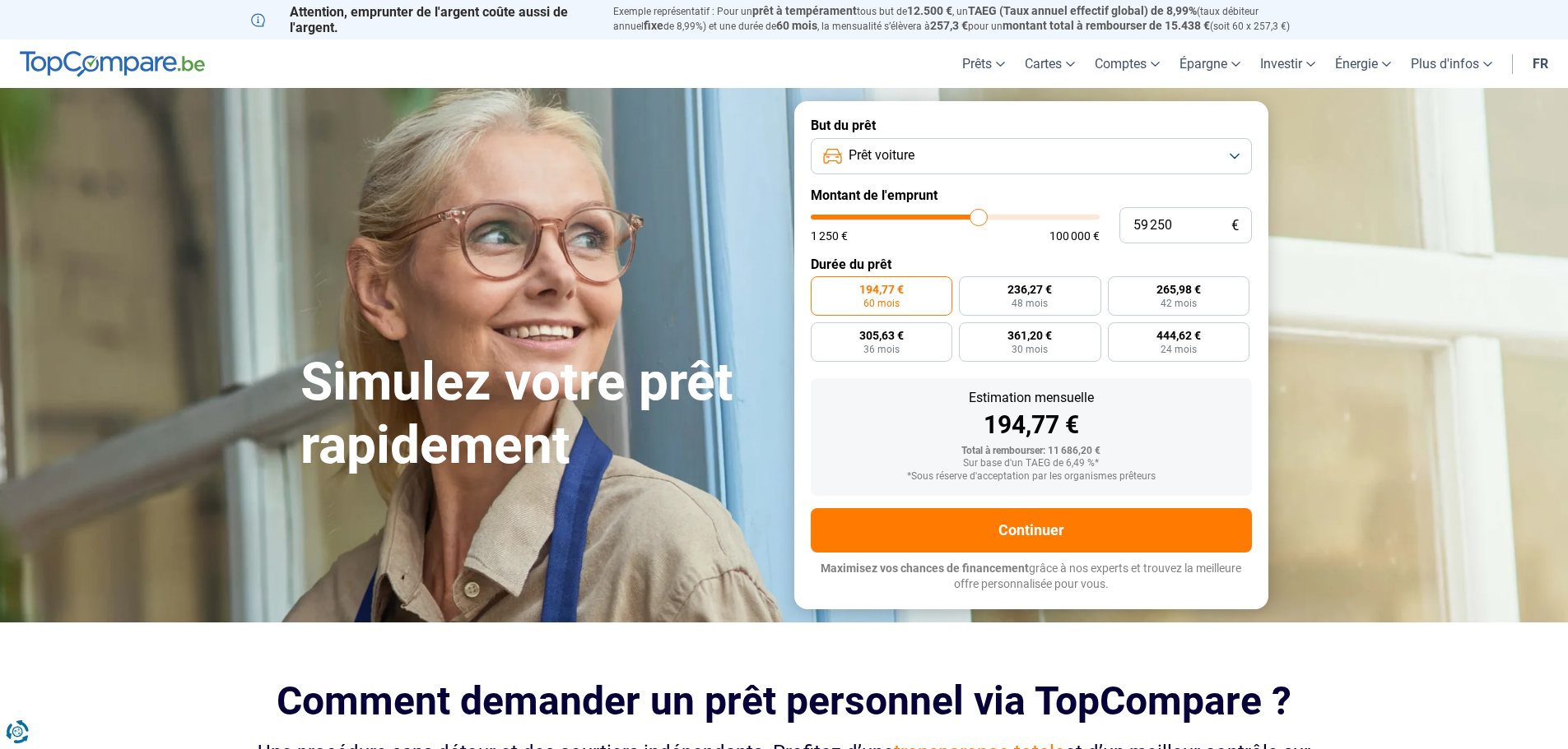
type input "59 500"
type input "59500"
type input "60 000"
type input "60000"
type input "60 250"
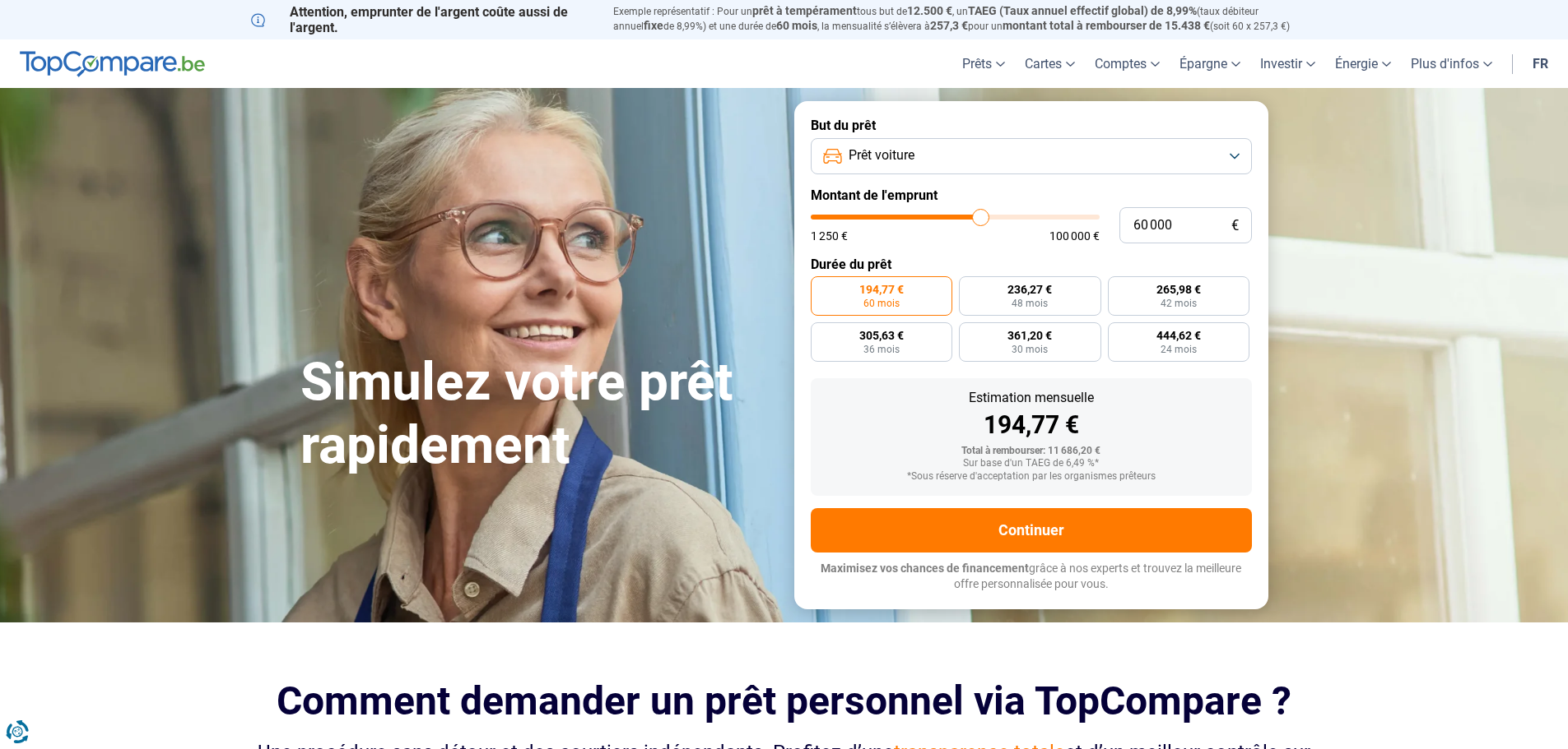
type input "60250"
type input "60 500"
type input "60500"
type input "61 000"
type input "61000"
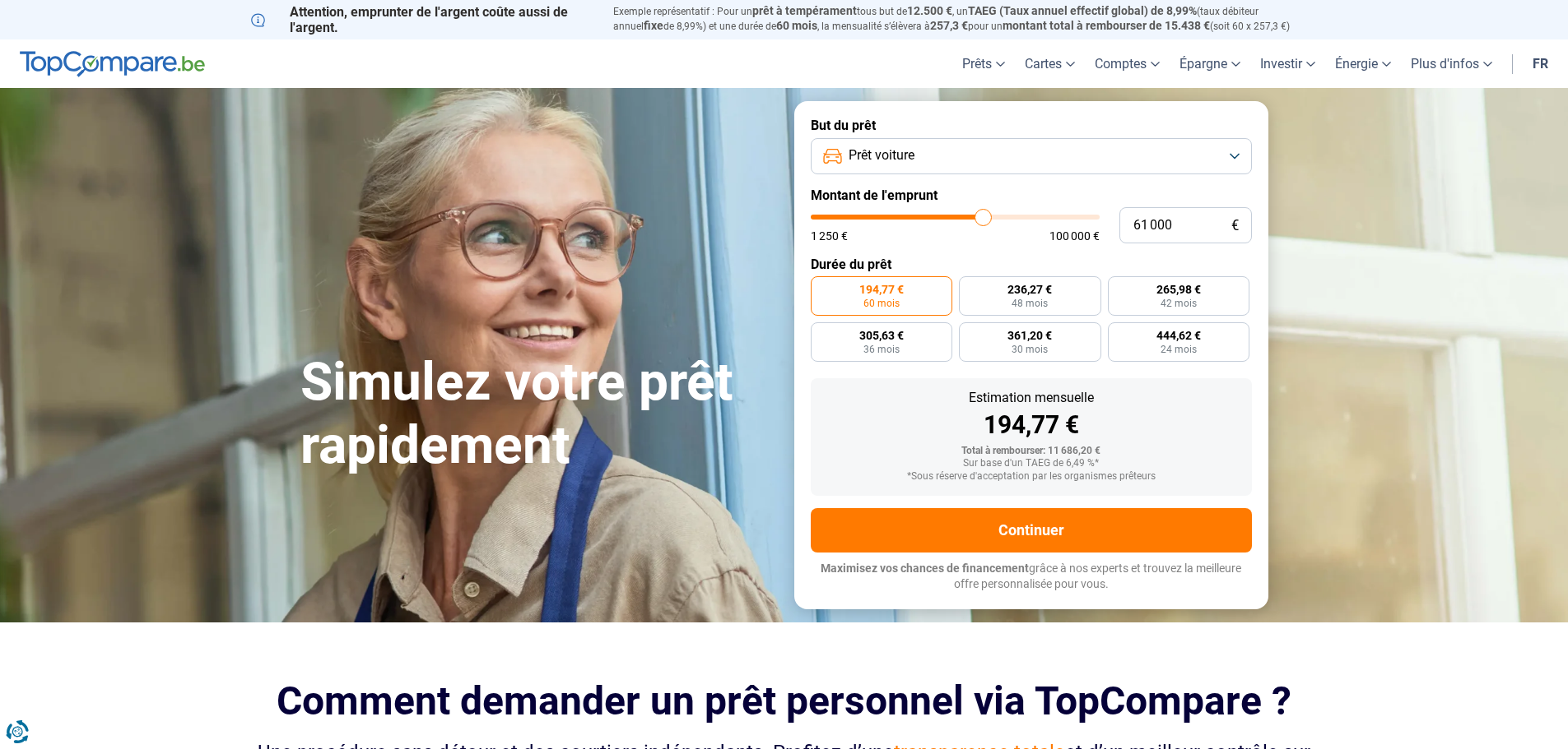
type input "61 500"
type input "61500"
type input "61 750"
type input "61750"
type input "62 250"
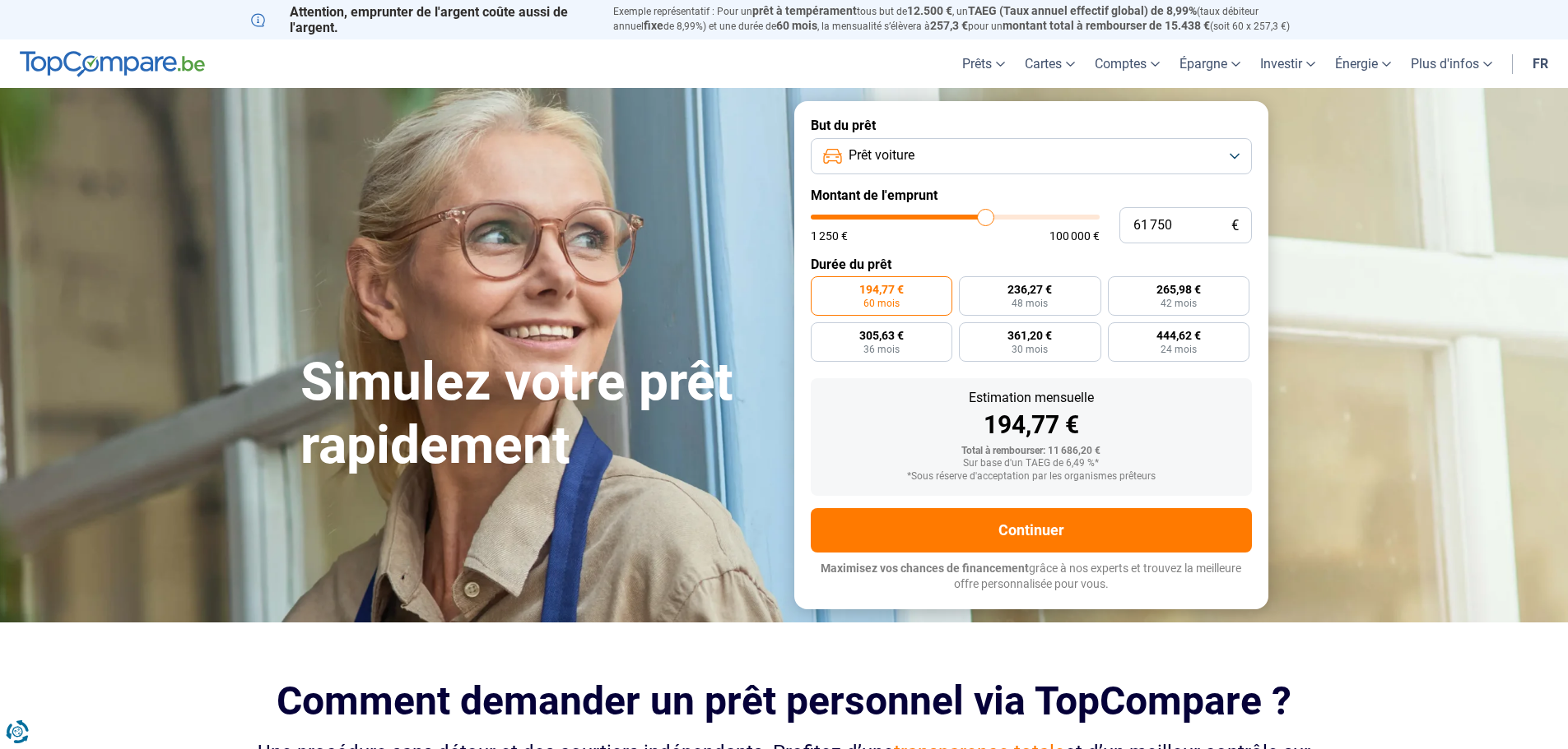
type input "62250"
type input "63 000"
type input "63000"
type input "63 250"
type input "63250"
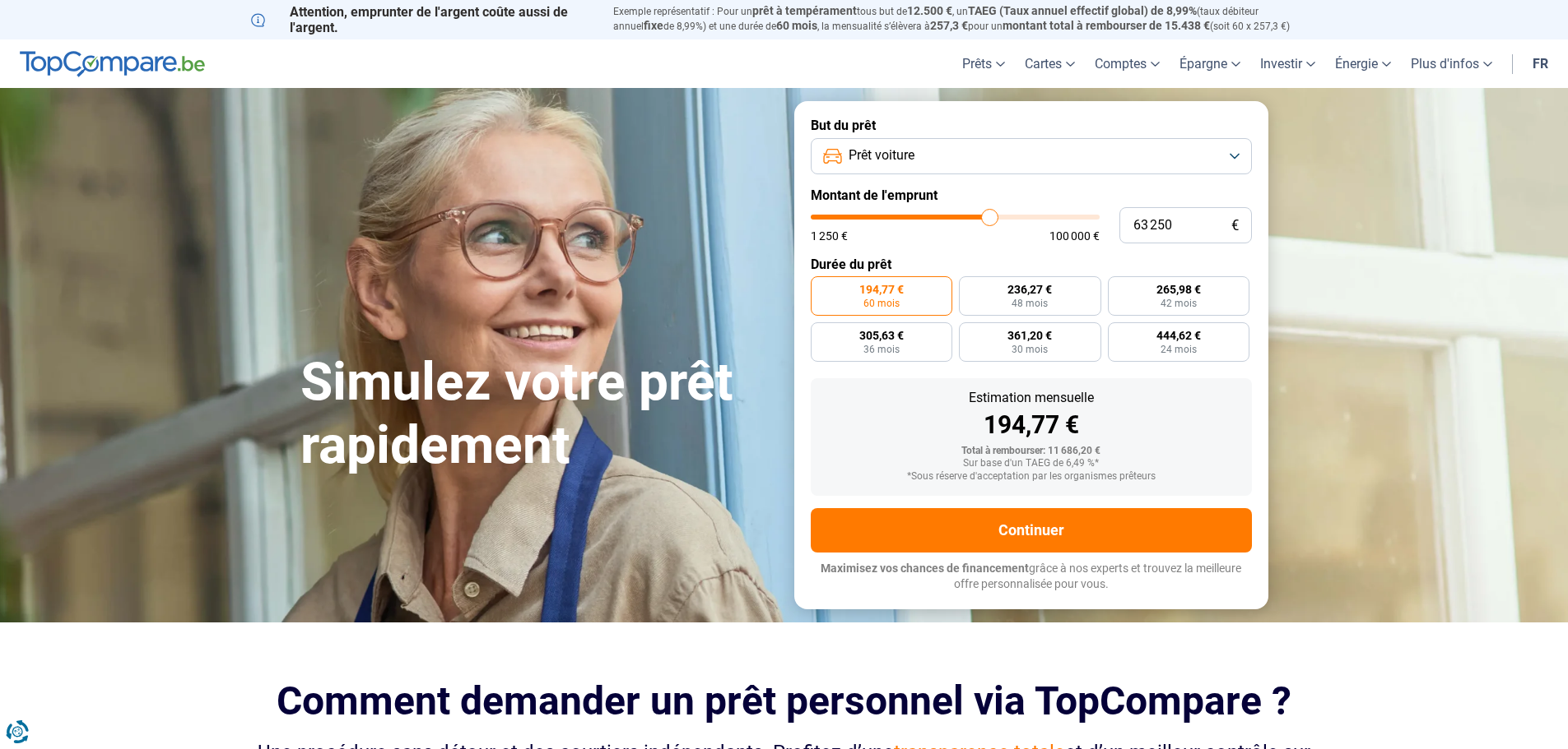
type input "63 500"
type input "63500"
type input "63 750"
type input "63750"
type input "64 250"
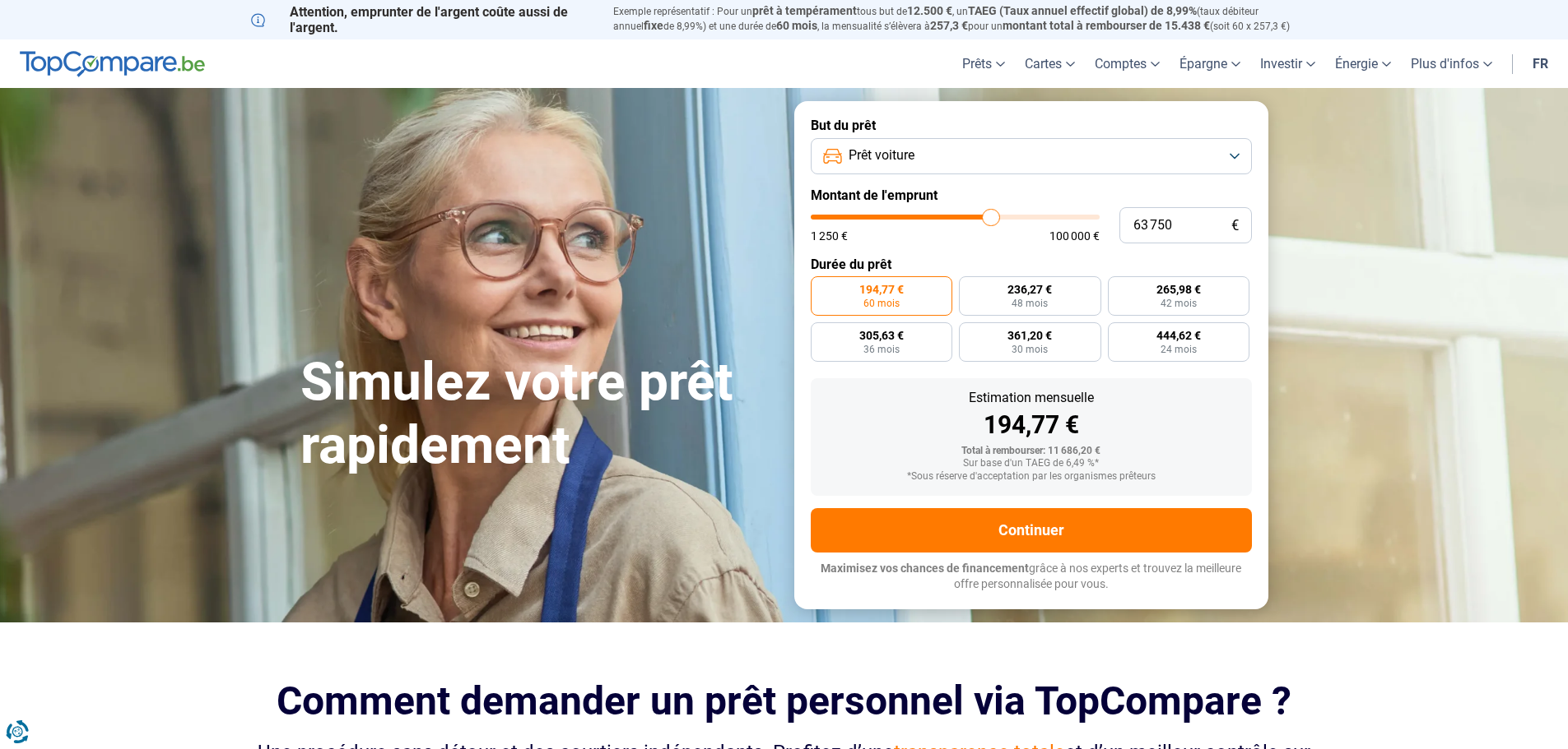
type input "64250"
type input "64 500"
type input "64500"
type input "64 750"
type input "64750"
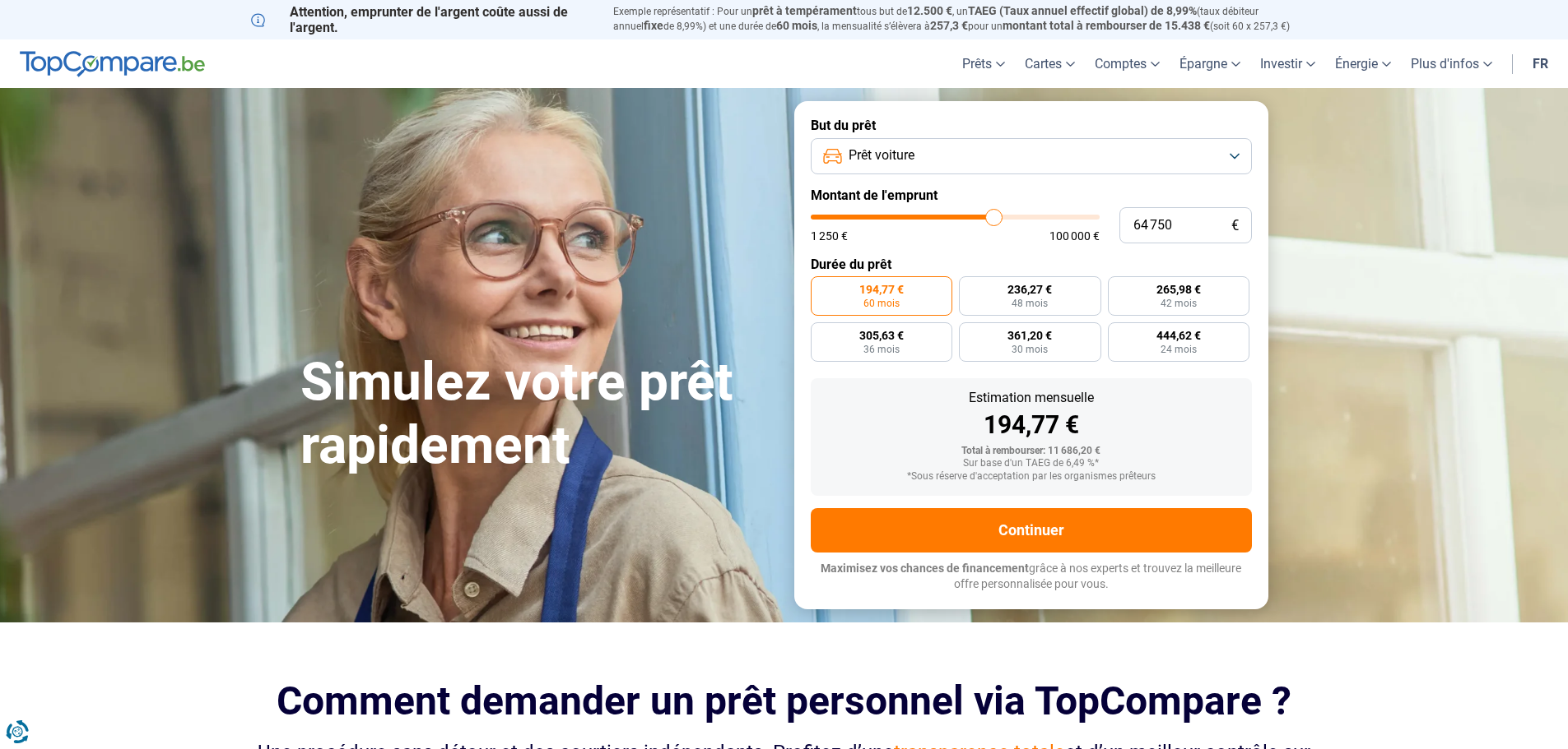
type input "65 000"
type input "65000"
type input "65 250"
type input "65250"
type input "65 750"
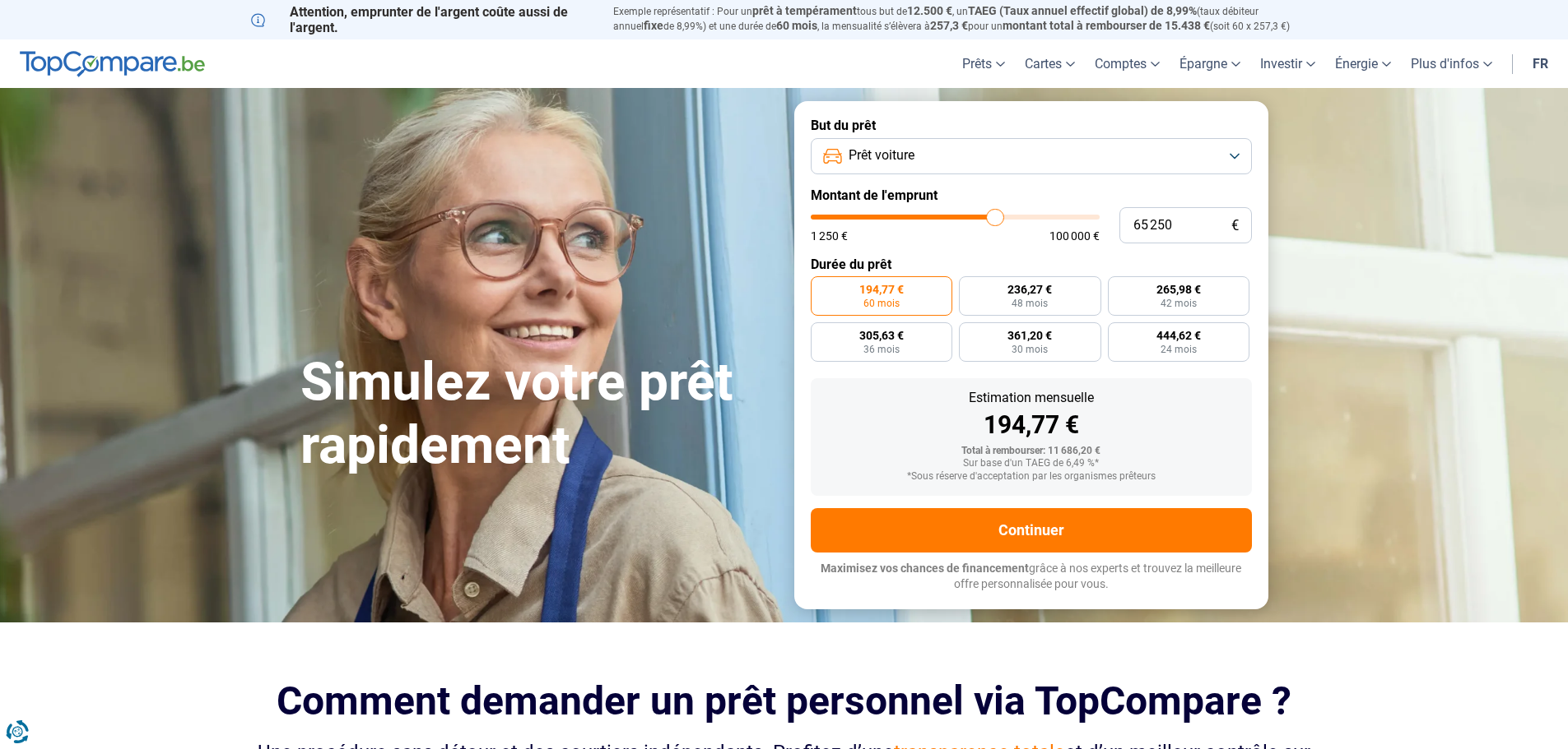
type input "65750"
type input "66 000"
type input "66000"
type input "66 250"
type input "66250"
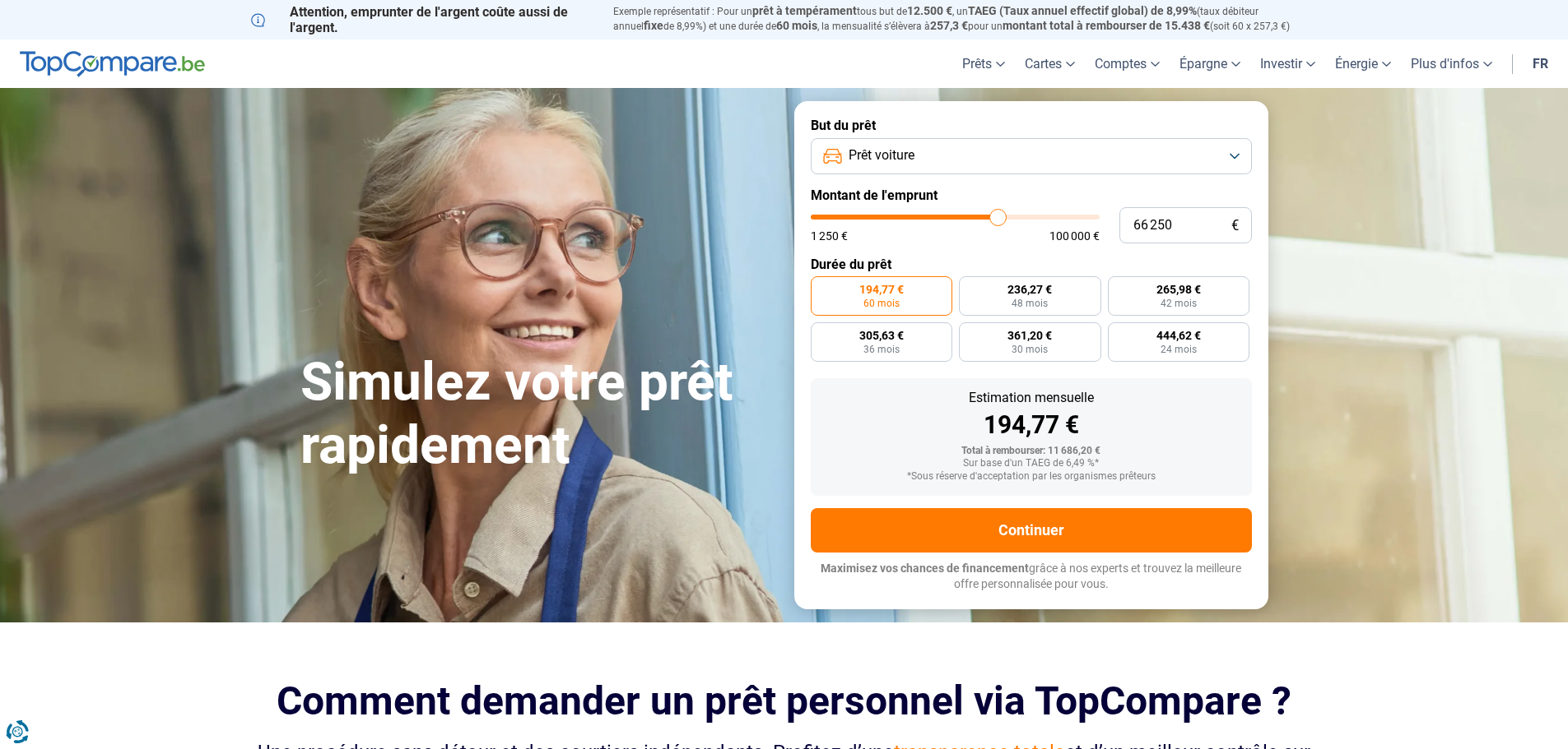
type input "66 500"
type input "66500"
type input "66 750"
type input "66750"
type input "67 250"
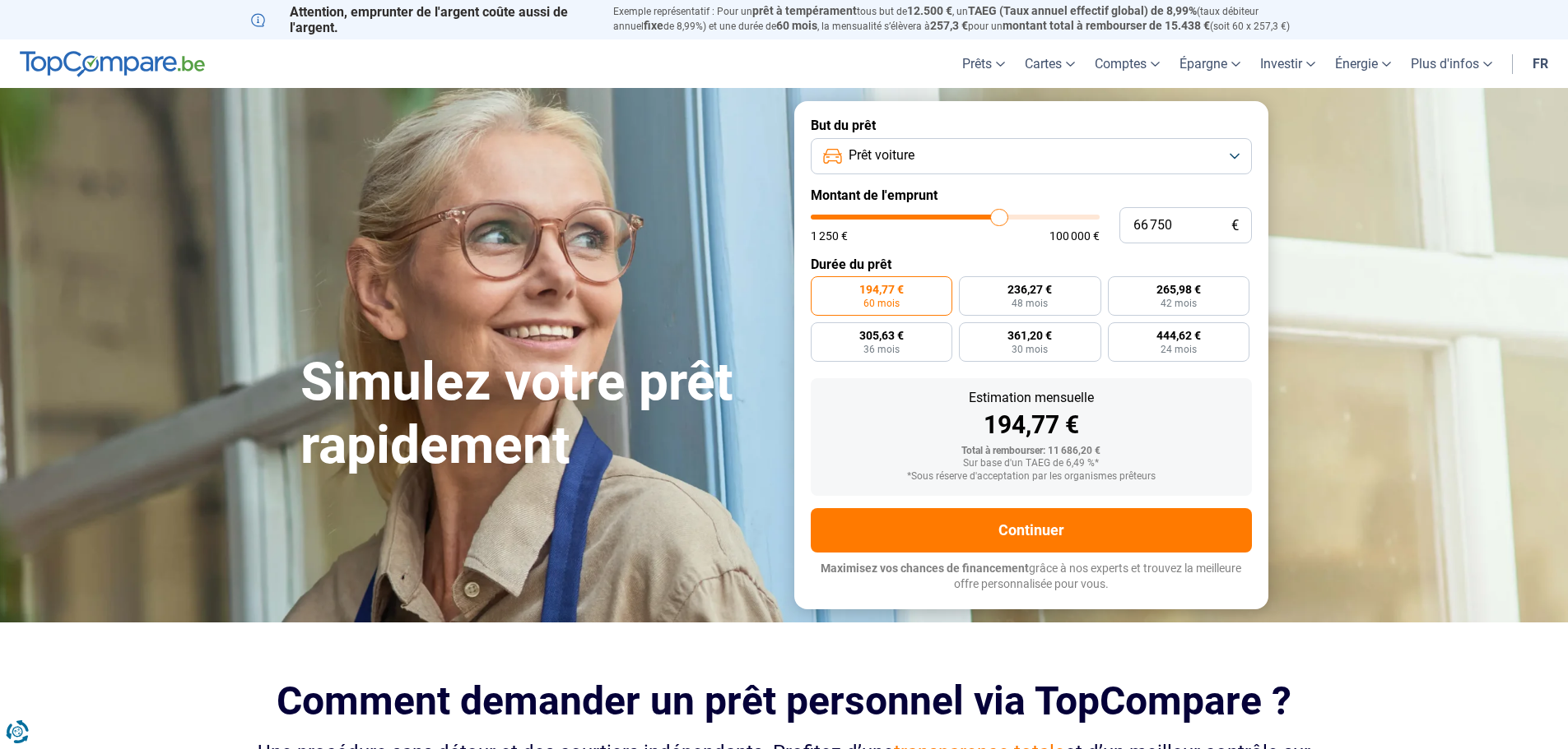
type input "67250"
type input "67 500"
type input "67500"
type input "67 750"
type input "67750"
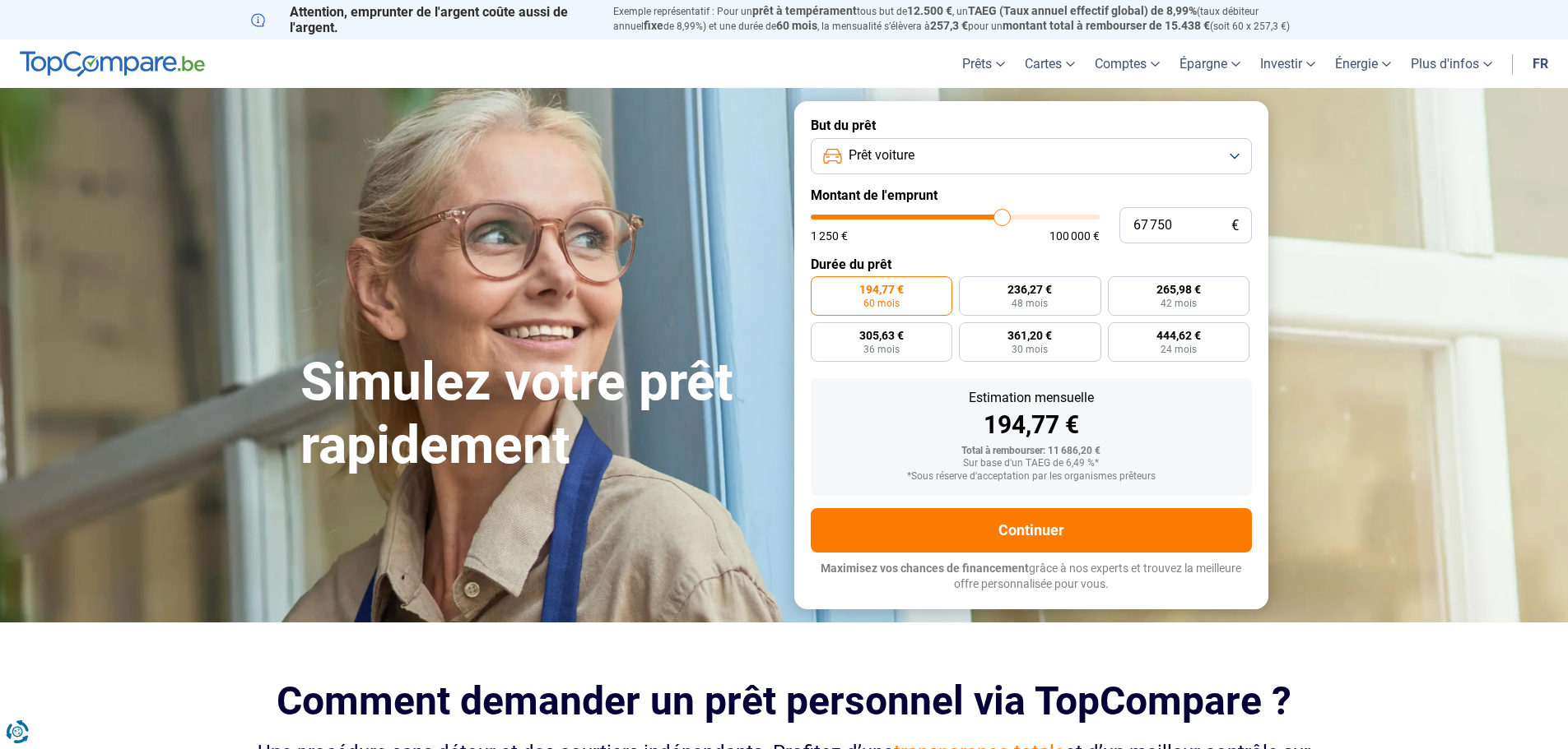
type input "68 000"
type input "68000"
type input "68 250"
type input "68250"
type input "68 750"
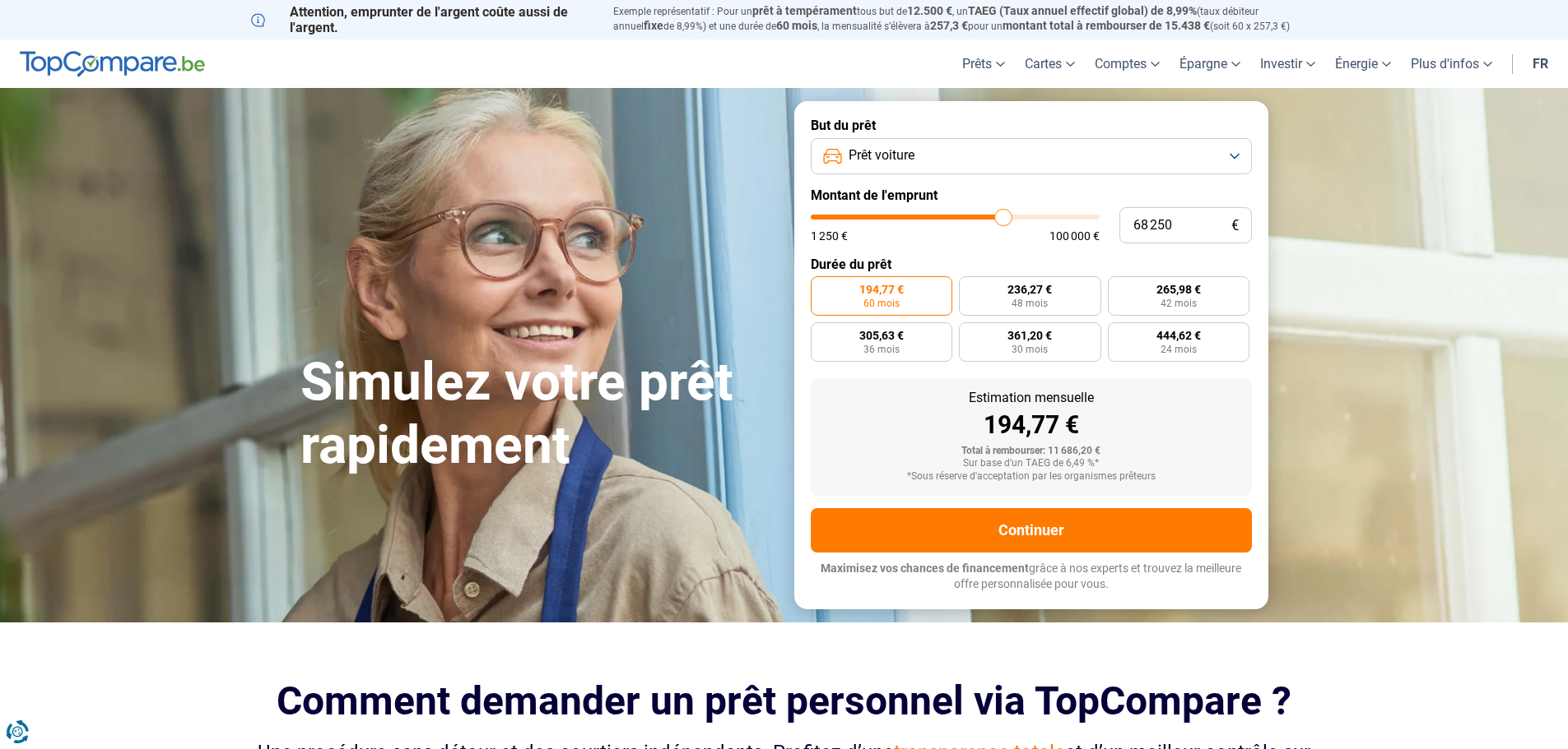
type input "68750"
type input "69 000"
type input "69000"
type input "69 500"
type input "69500"
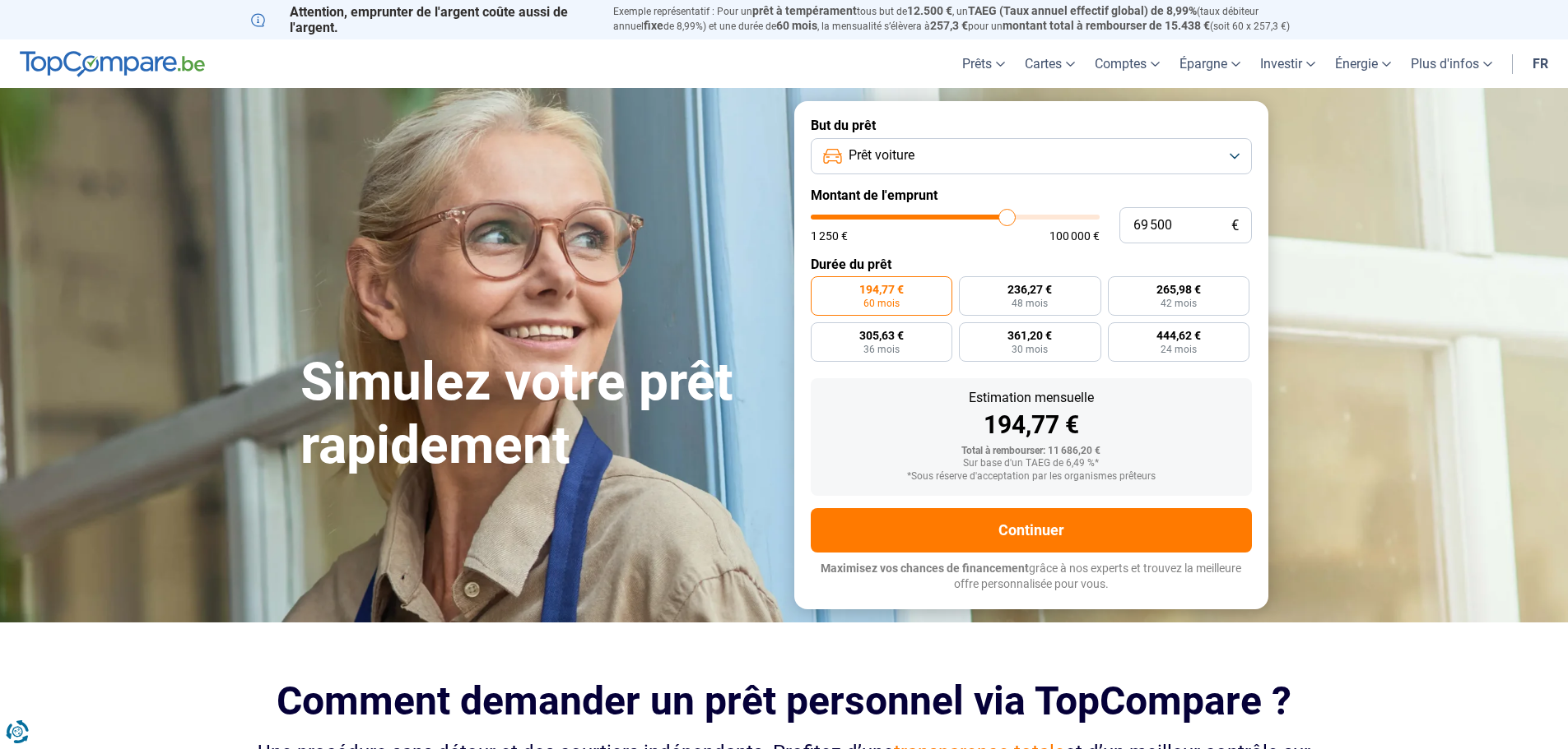
type input "69 750"
type input "69750"
type input "70 500"
type input "70500"
type input "70 750"
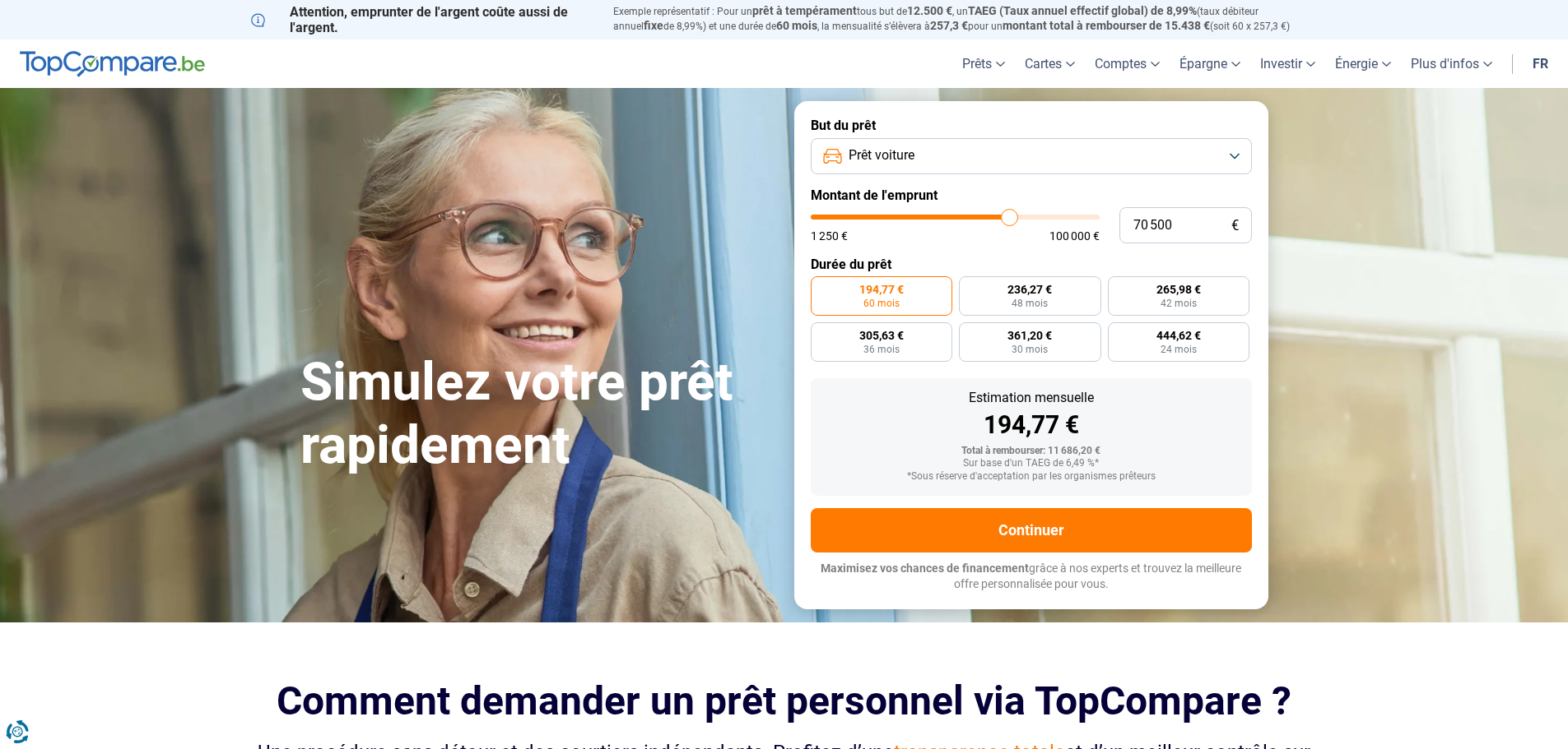
type input "70750"
type input "71 000"
type input "71000"
type input "70 750"
type input "70750"
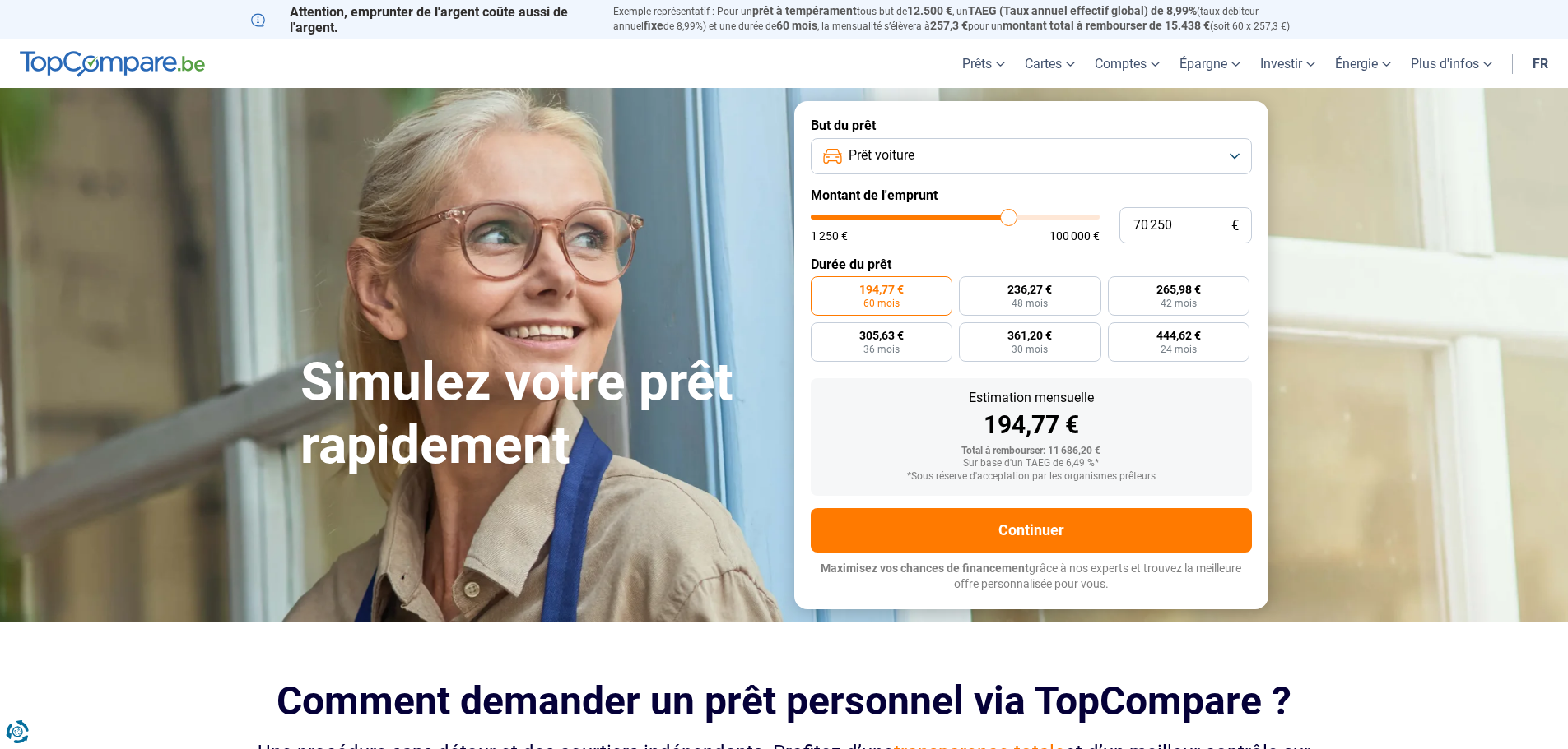
drag, startPoint x: 849, startPoint y: 218, endPoint x: 1008, endPoint y: 227, distance: 159.3
click at [1008, 219] on input "range" at bounding box center [955, 218] width 288 height 5
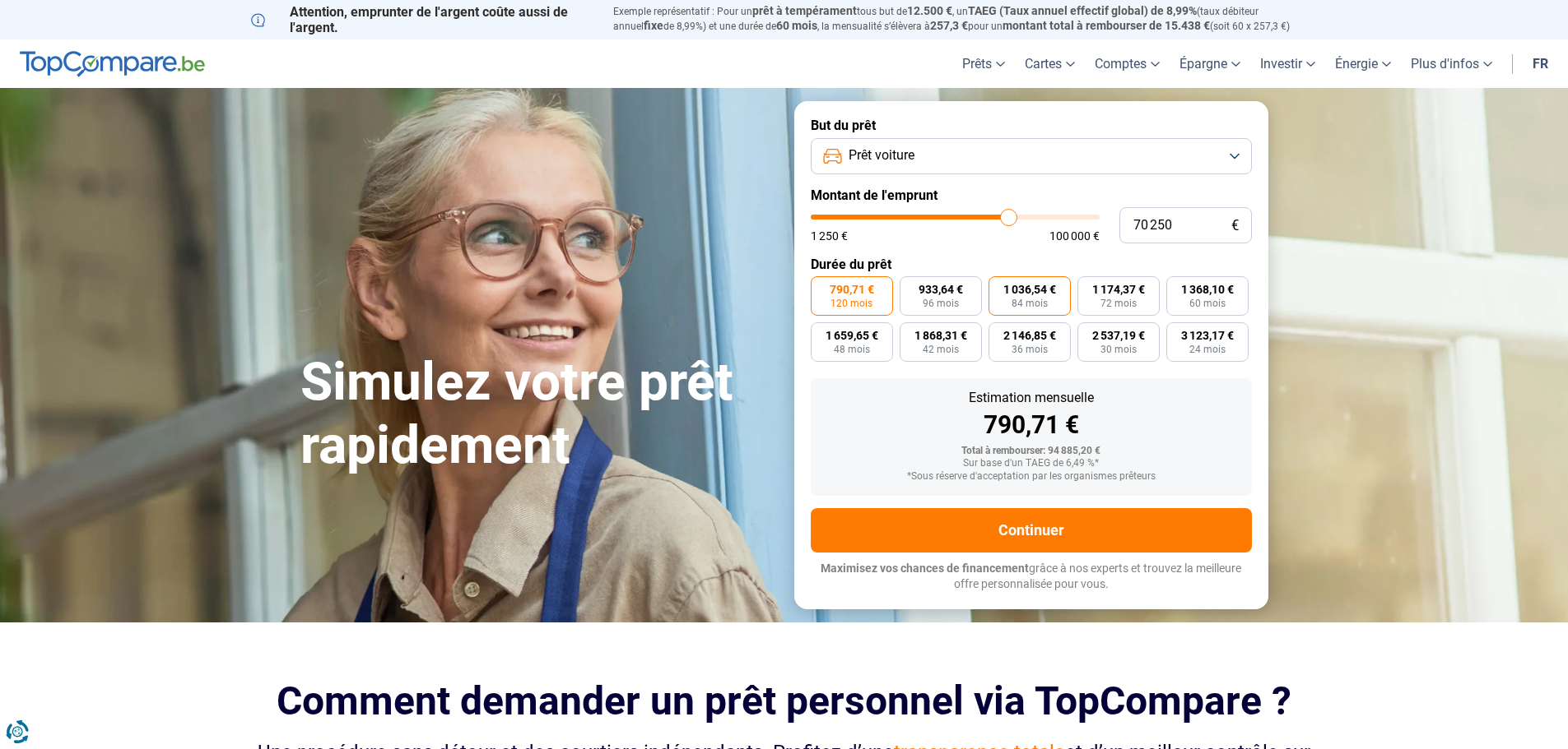
click at [1039, 306] on span "84 mois" at bounding box center [1029, 303] width 36 height 10
click at [999, 287] on input "1 036,54 € 84 mois" at bounding box center [994, 282] width 11 height 11
click at [949, 302] on span "96 mois" at bounding box center [941, 303] width 36 height 10
click at [911, 287] on input "933,64 € 96 mois" at bounding box center [905, 282] width 11 height 11
click at [868, 301] on span "120 mois" at bounding box center [851, 303] width 42 height 10
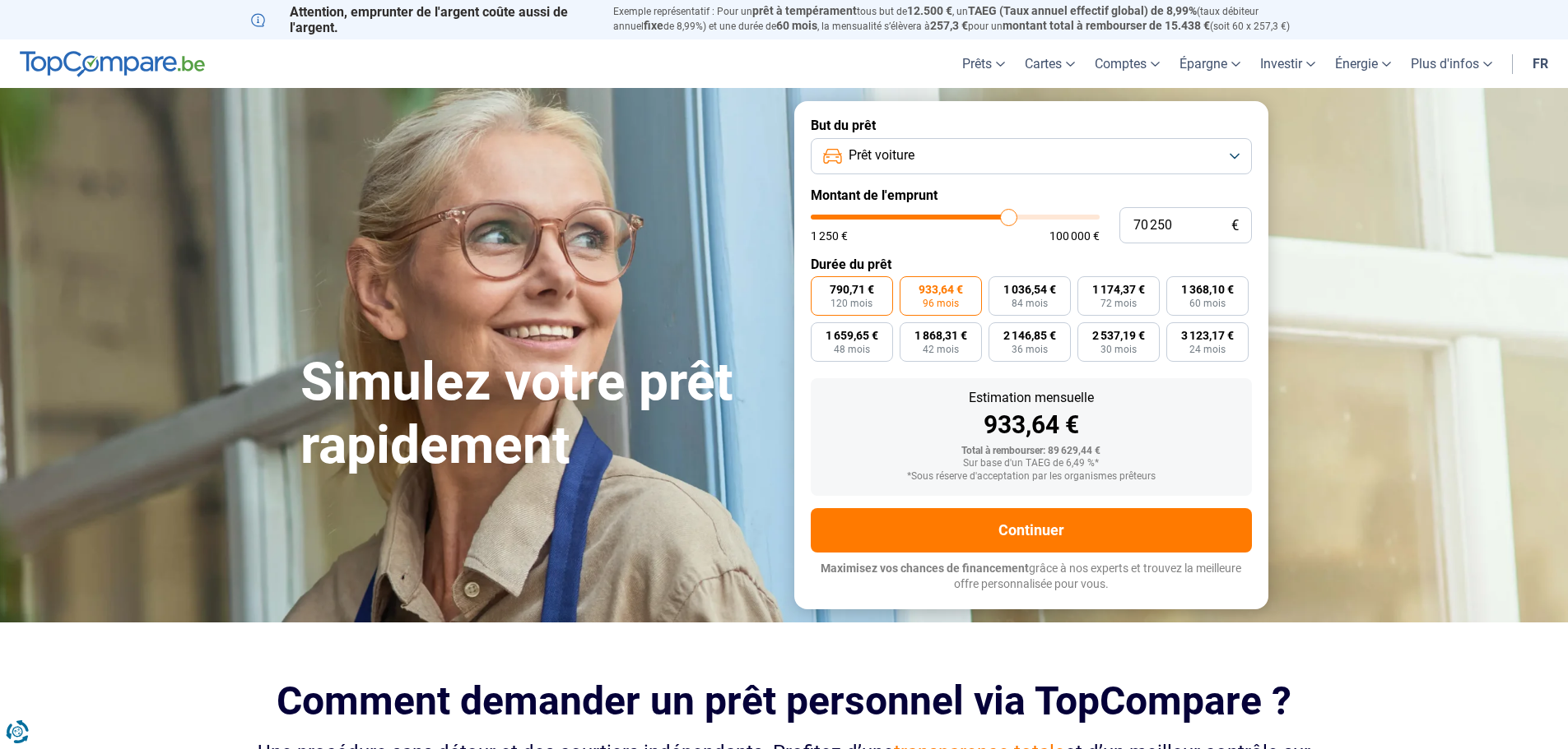
click at [821, 287] on input "790,71 € 120 mois" at bounding box center [816, 282] width 11 height 11
click at [944, 300] on span "96 mois" at bounding box center [941, 303] width 36 height 10
click at [911, 287] on input "933,64 € 96 mois" at bounding box center [905, 282] width 11 height 11
click at [1024, 299] on span "84 mois" at bounding box center [1029, 303] width 36 height 10
click at [999, 287] on input "1 036,54 € 84 mois" at bounding box center [994, 282] width 11 height 11
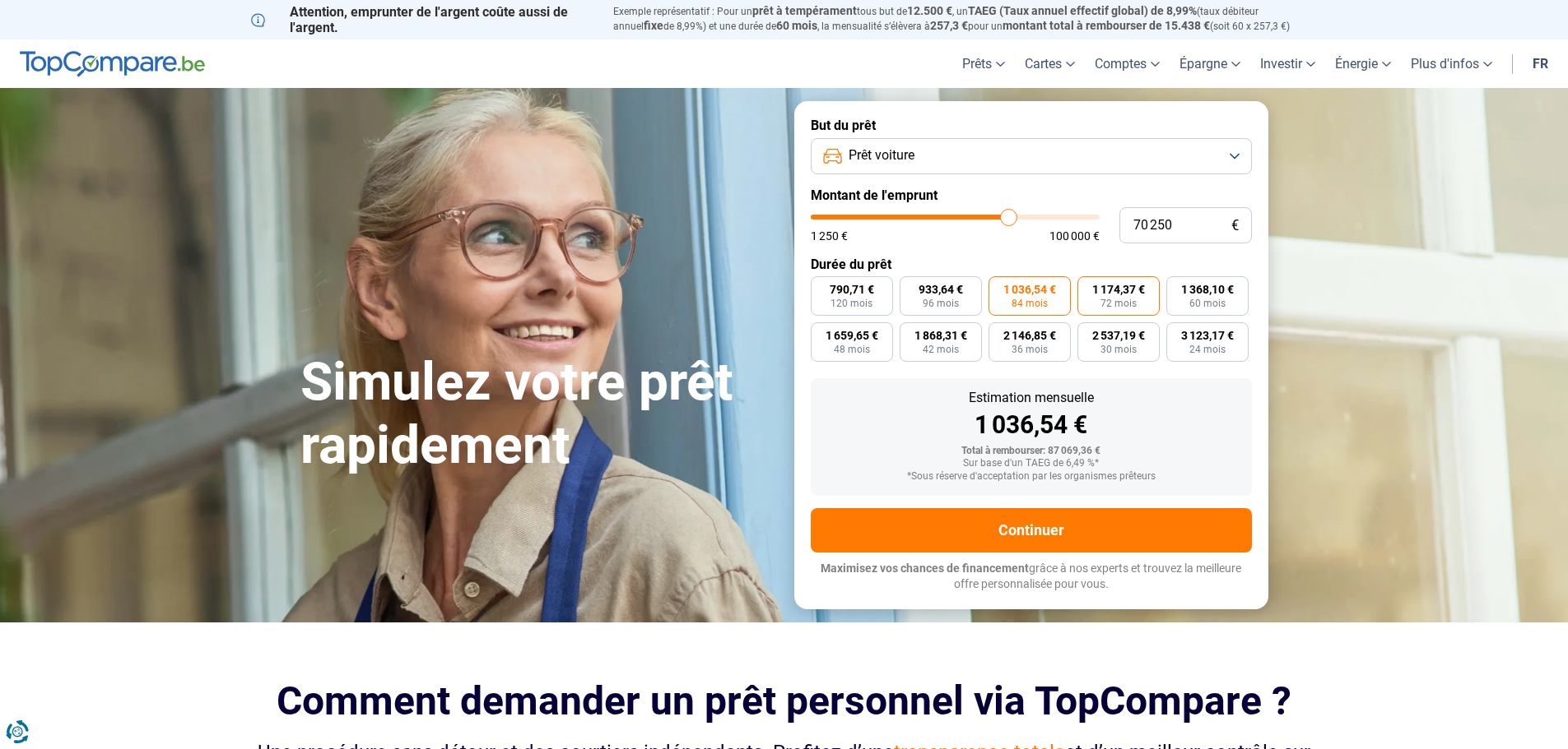
click at [1103, 297] on label "1 174,37 € 72 mois" at bounding box center [1118, 296] width 82 height 40
click at [1088, 287] on input "1 174,37 € 72 mois" at bounding box center [1083, 282] width 11 height 11
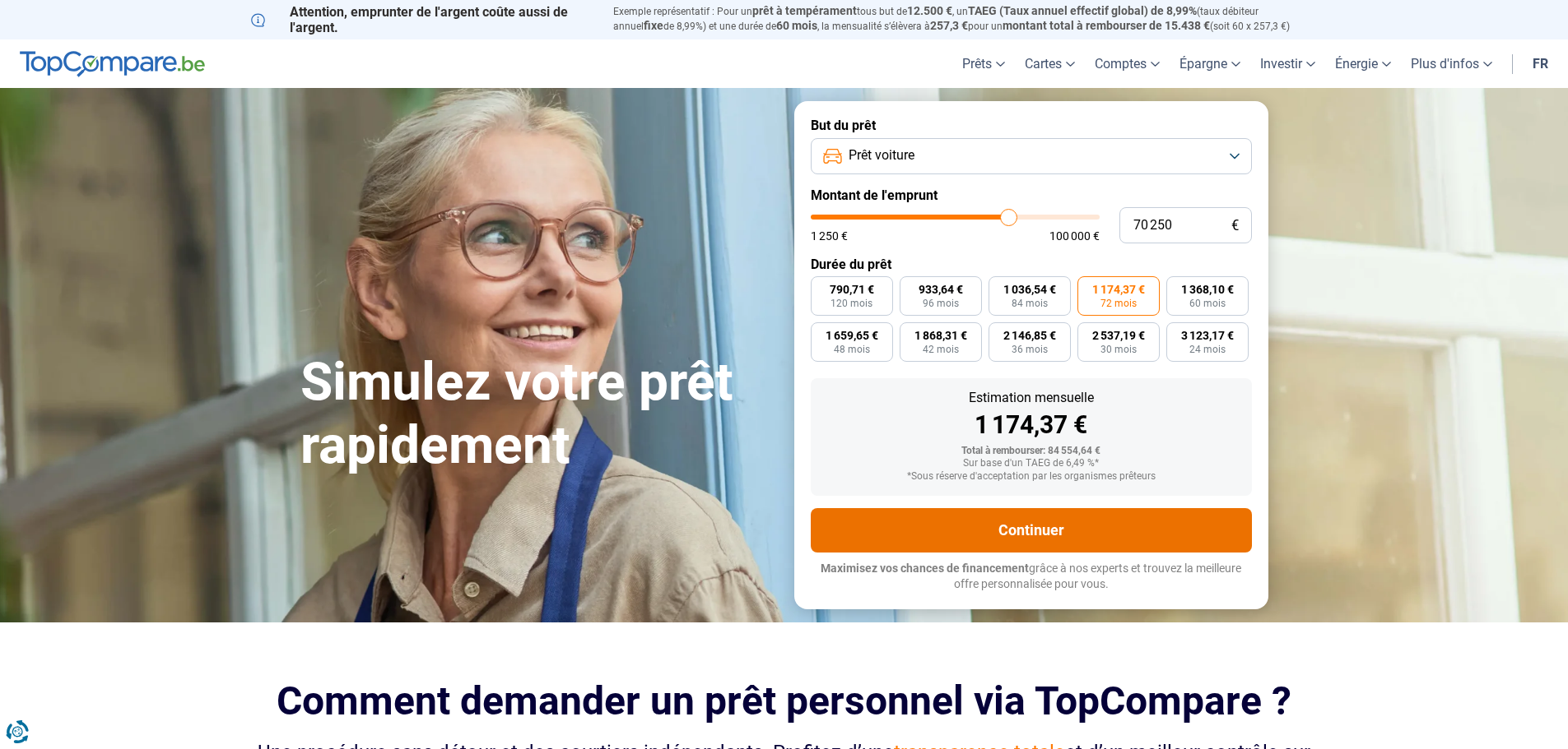
click at [1051, 526] on button "Continuer" at bounding box center [1031, 531] width 442 height 44
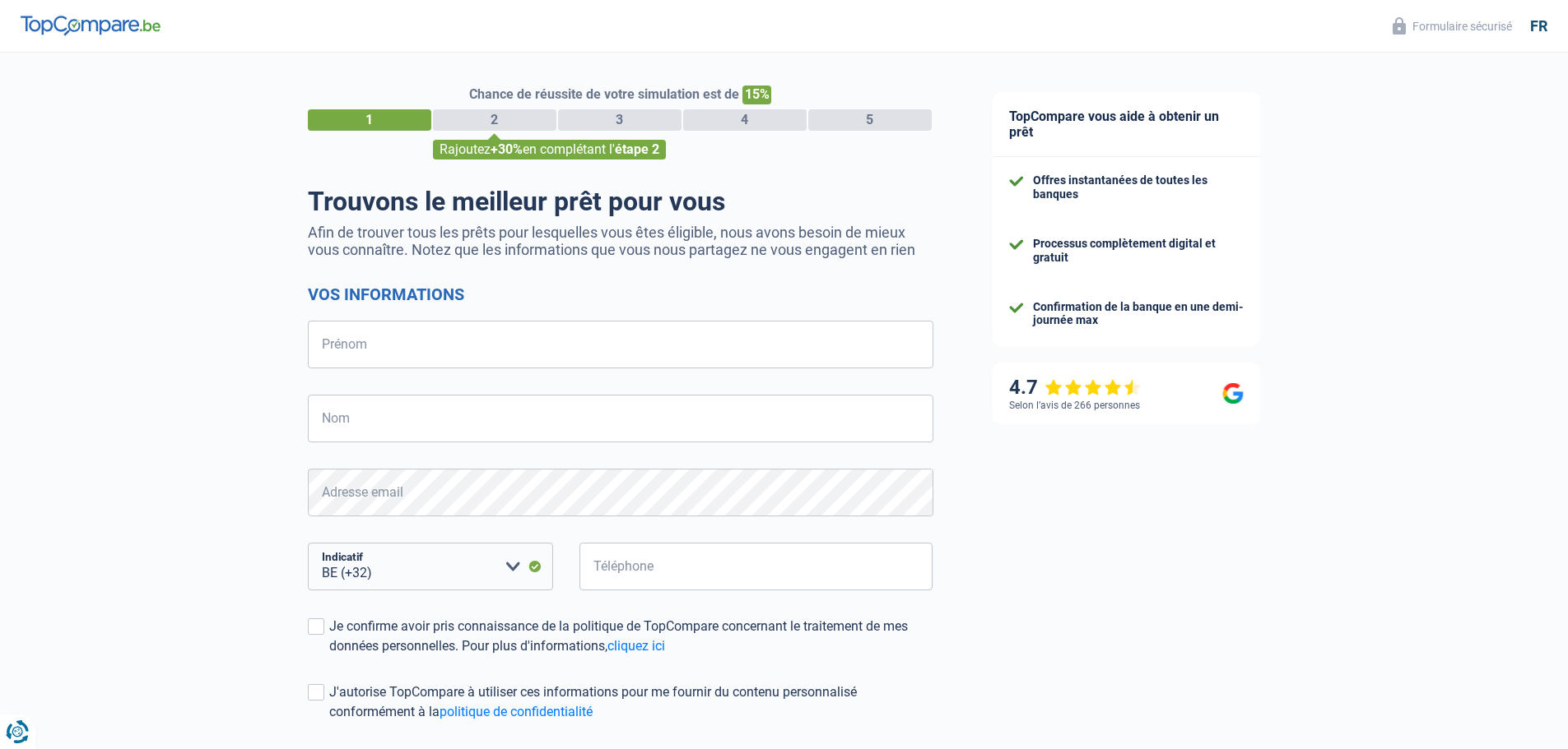
select select "32"
